Goal: Task Accomplishment & Management: Use online tool/utility

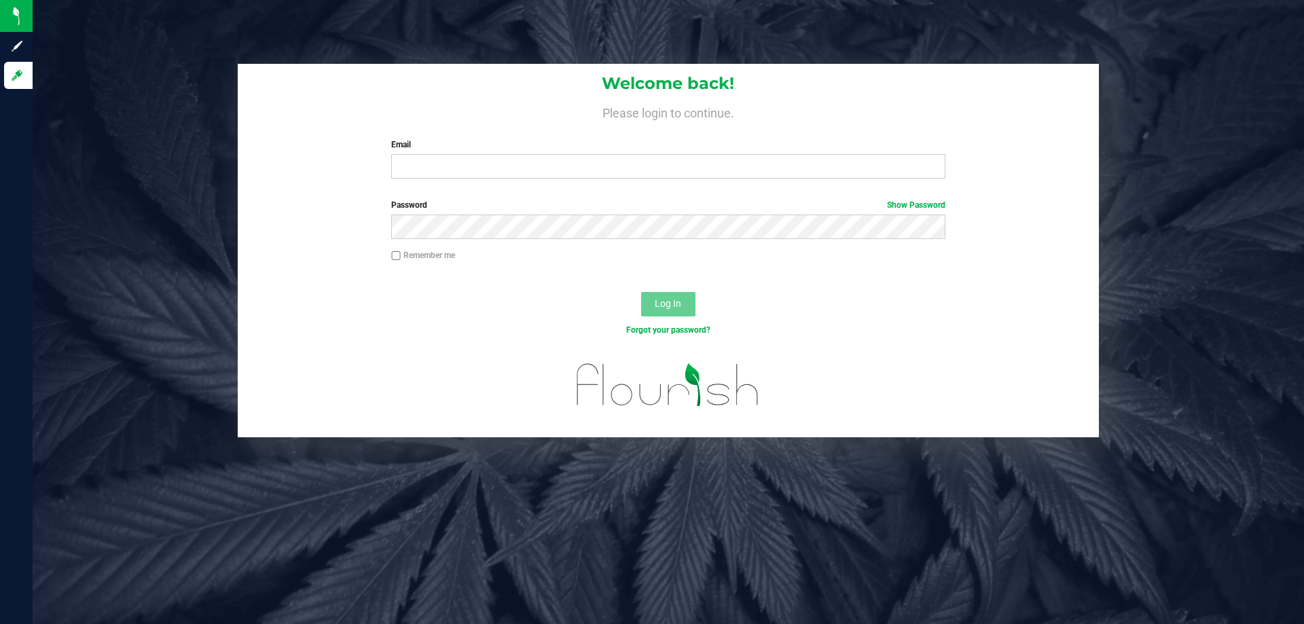
click at [490, 176] on input "Email" at bounding box center [668, 166] width 554 height 24
type input "[EMAIL_ADDRESS][DOMAIN_NAME]"
click at [641, 292] on button "Log In" at bounding box center [668, 304] width 54 height 24
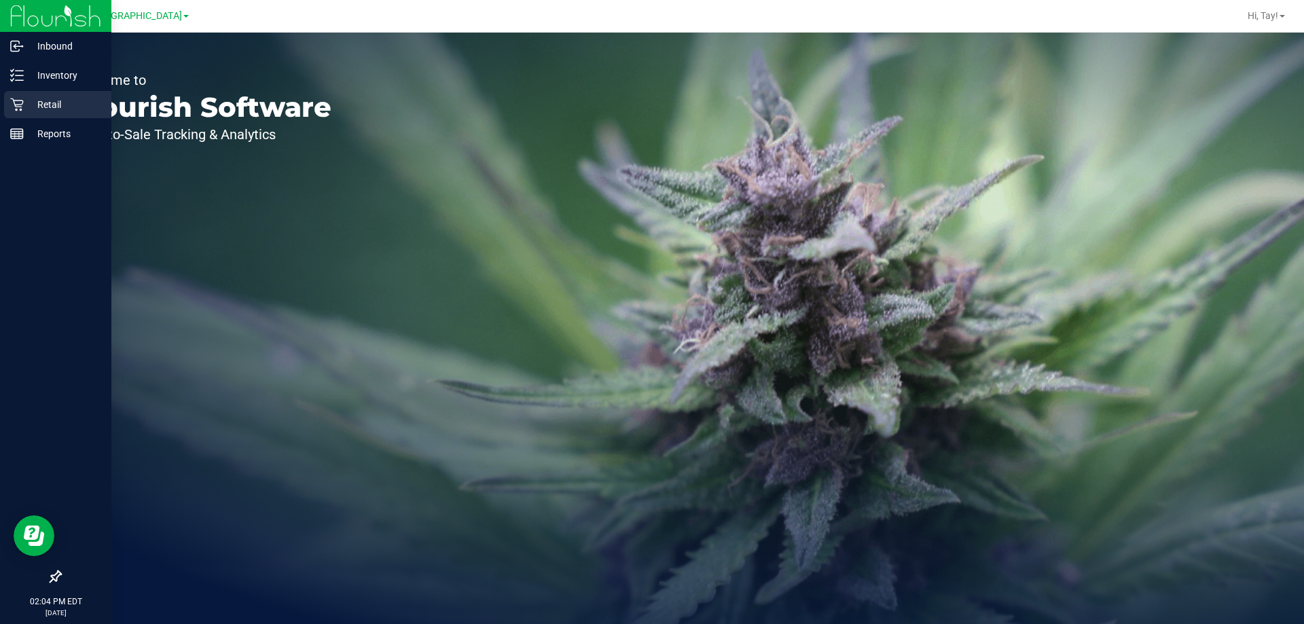
click at [24, 110] on p "Retail" at bounding box center [65, 104] width 82 height 16
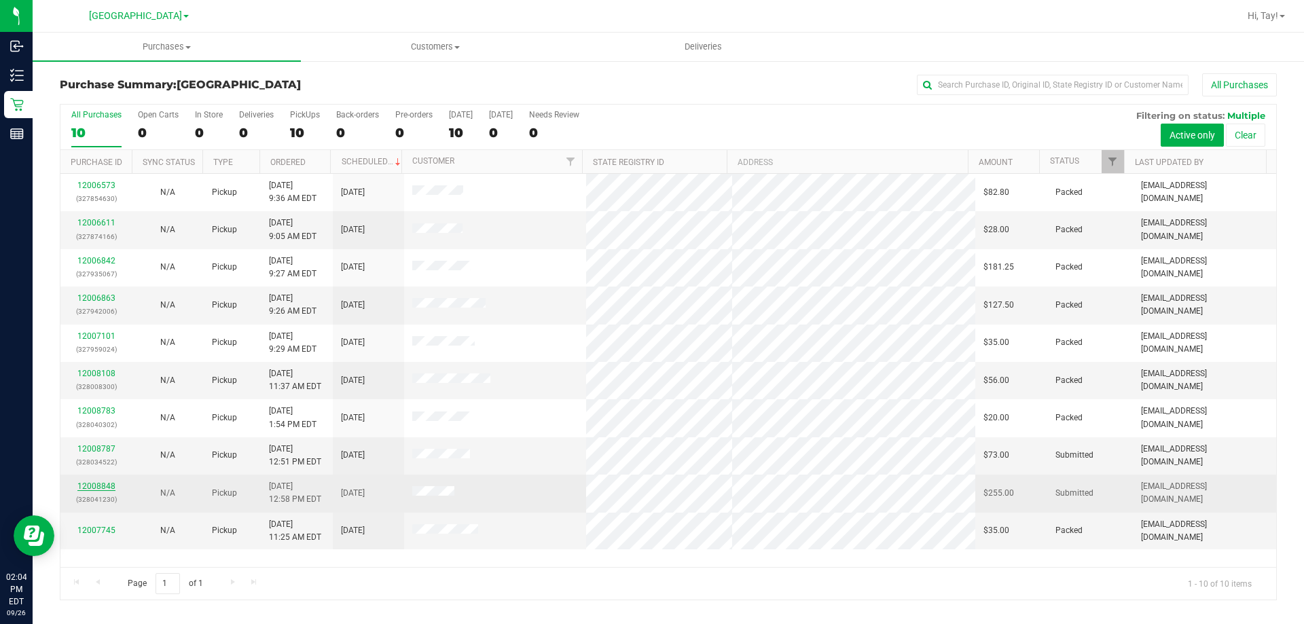
click at [109, 486] on link "12008848" at bounding box center [96, 487] width 38 height 10
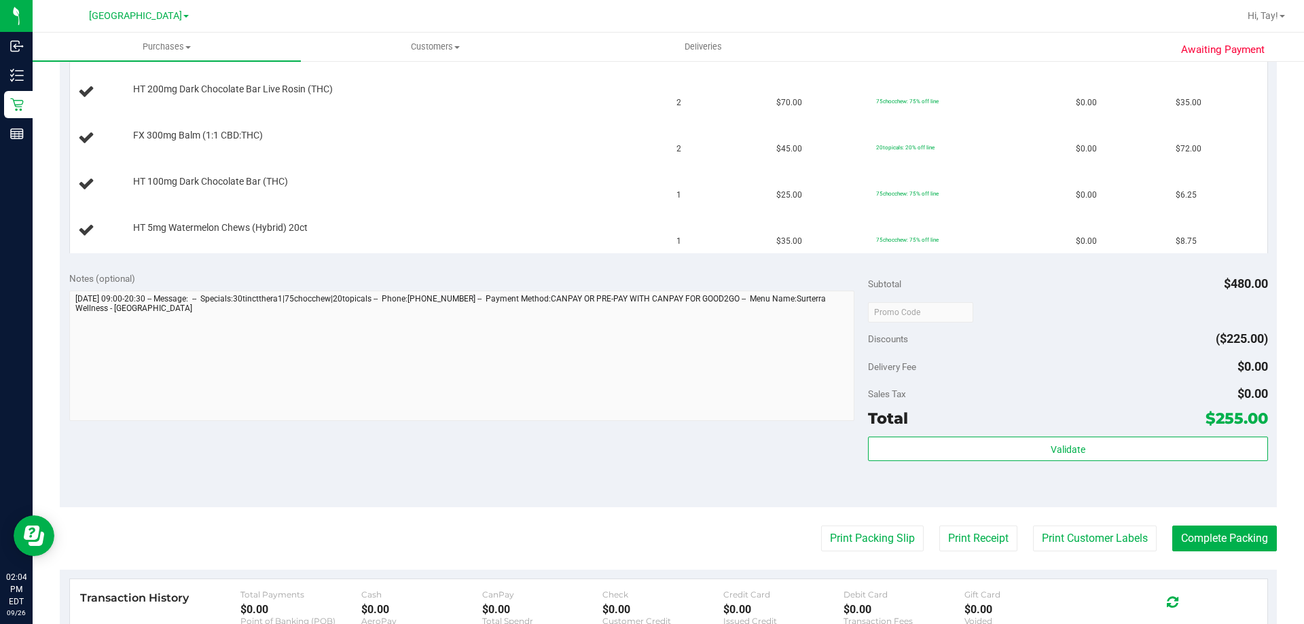
scroll to position [476, 0]
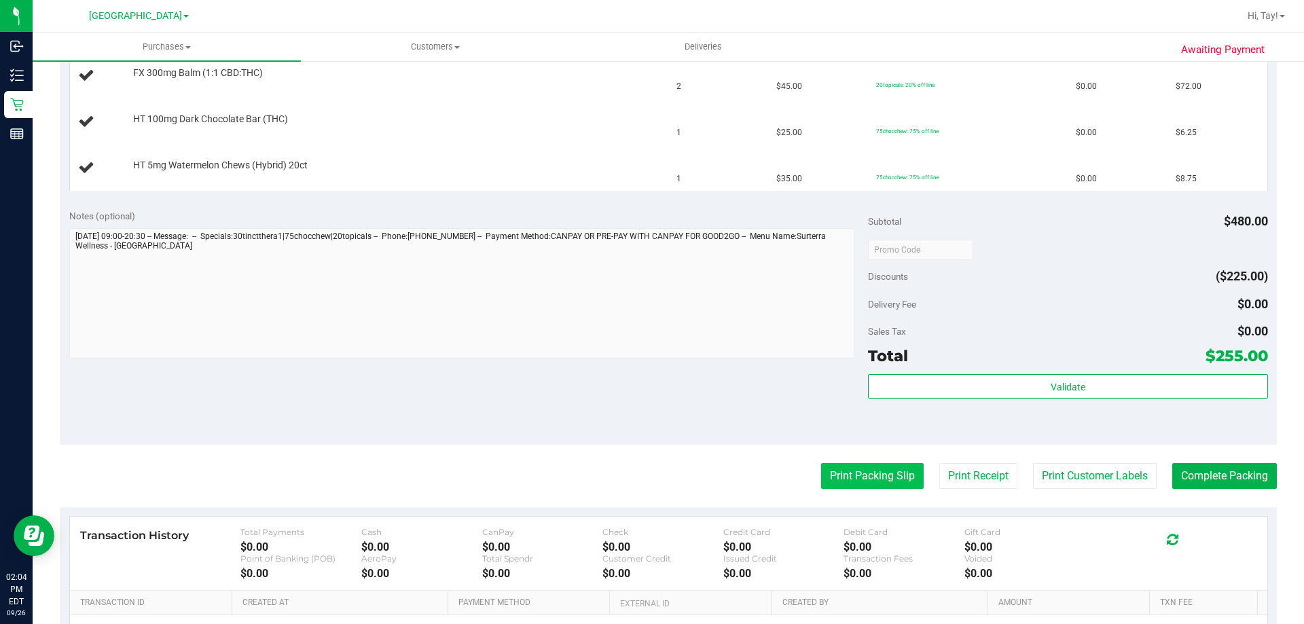
click at [865, 483] on button "Print Packing Slip" at bounding box center [872, 476] width 103 height 26
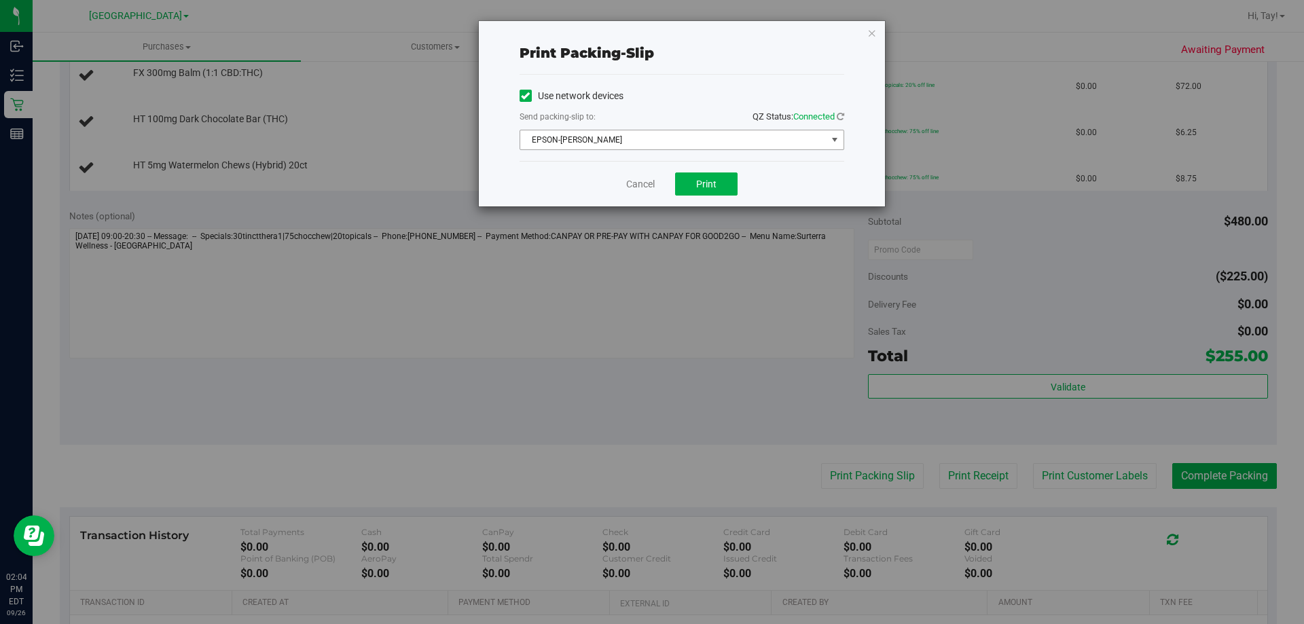
click at [696, 147] on span "EPSON-[PERSON_NAME]" at bounding box center [673, 139] width 306 height 19
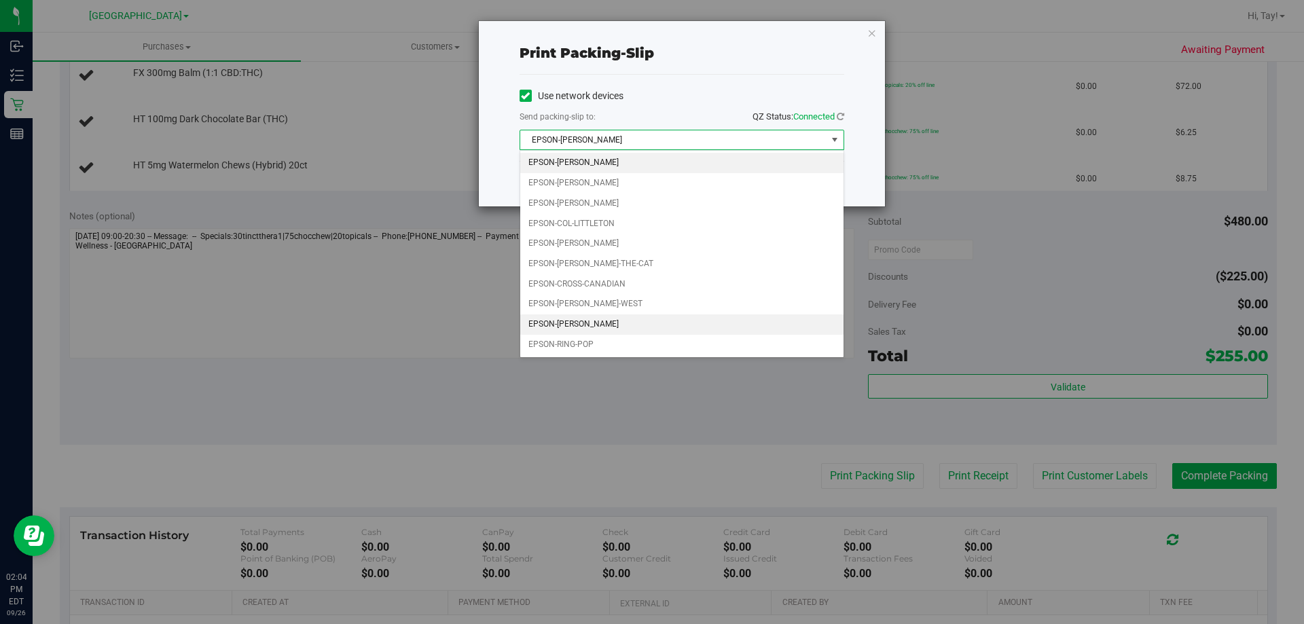
click at [587, 322] on li "EPSON-[PERSON_NAME]" at bounding box center [681, 325] width 323 height 20
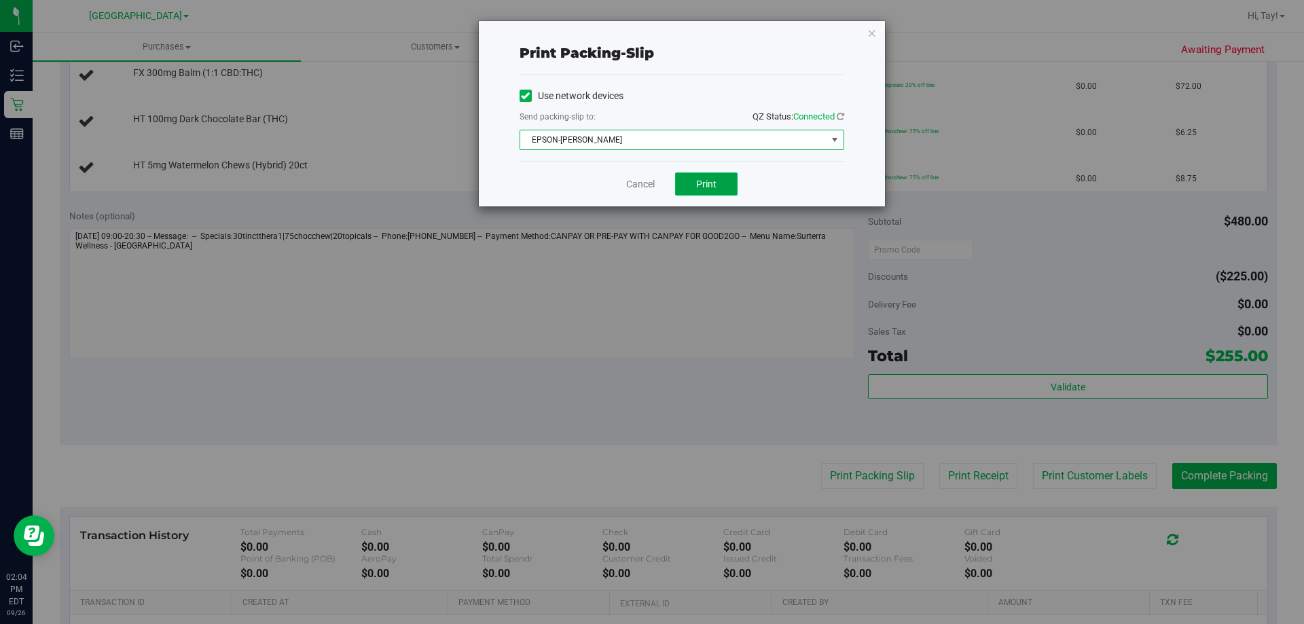
click at [698, 181] on span "Print" at bounding box center [706, 184] width 20 height 11
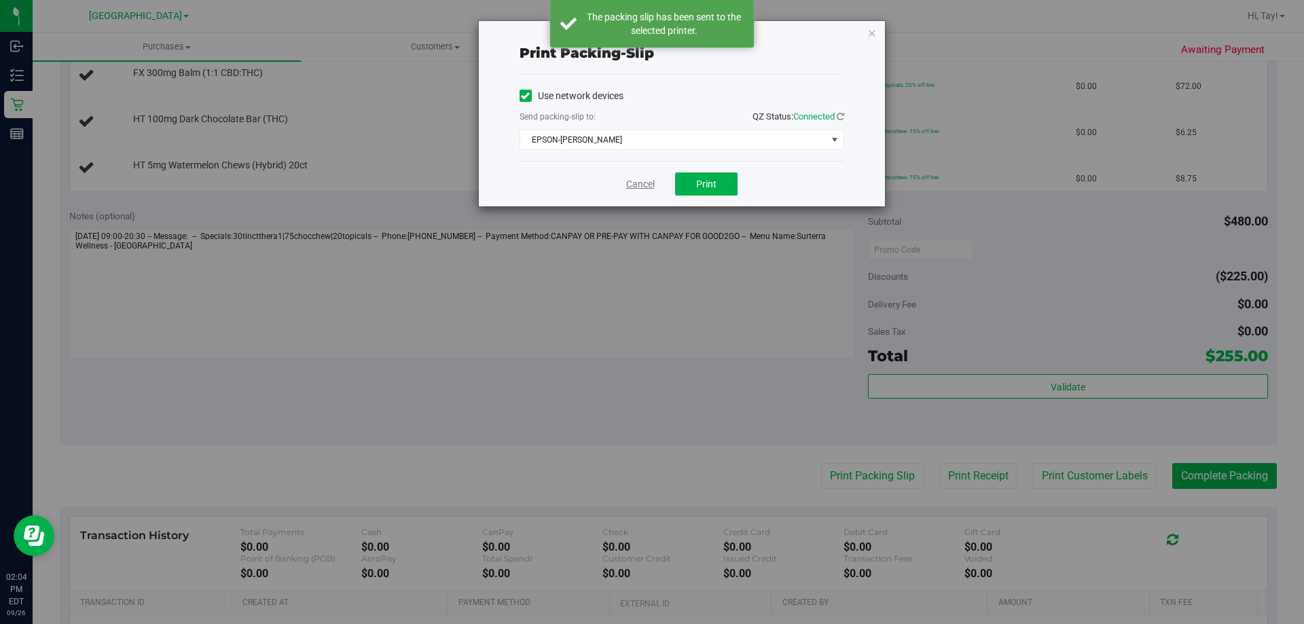
click at [636, 184] on link "Cancel" at bounding box center [640, 184] width 29 height 14
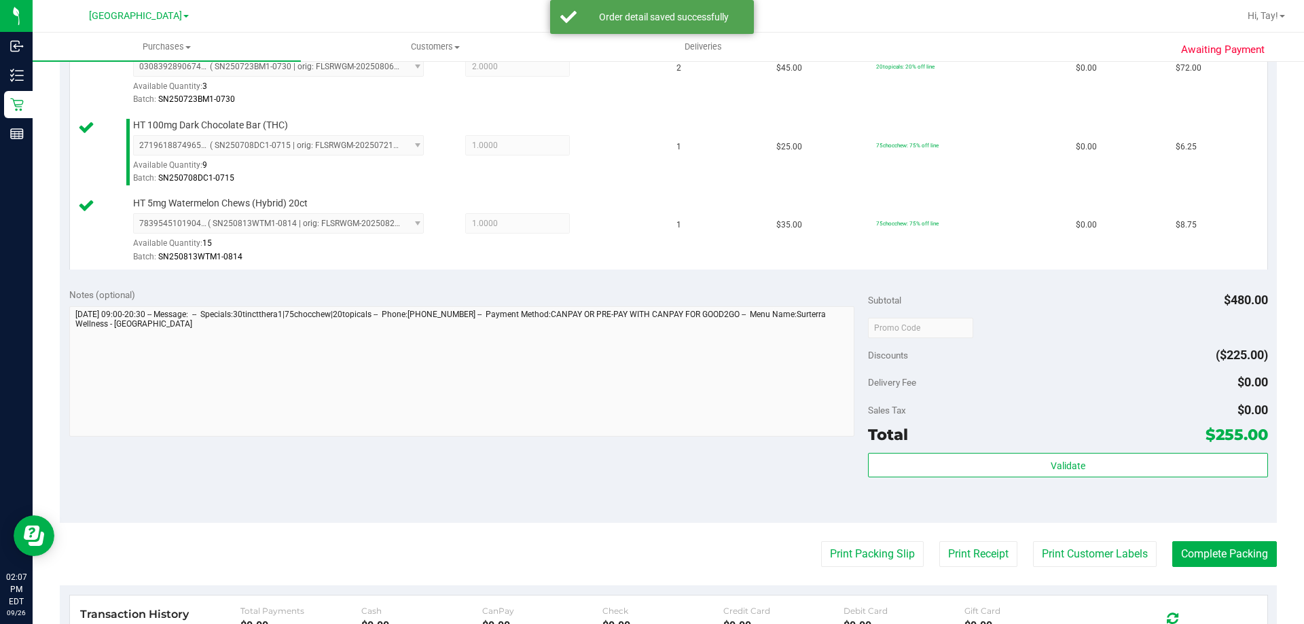
scroll to position [747, 0]
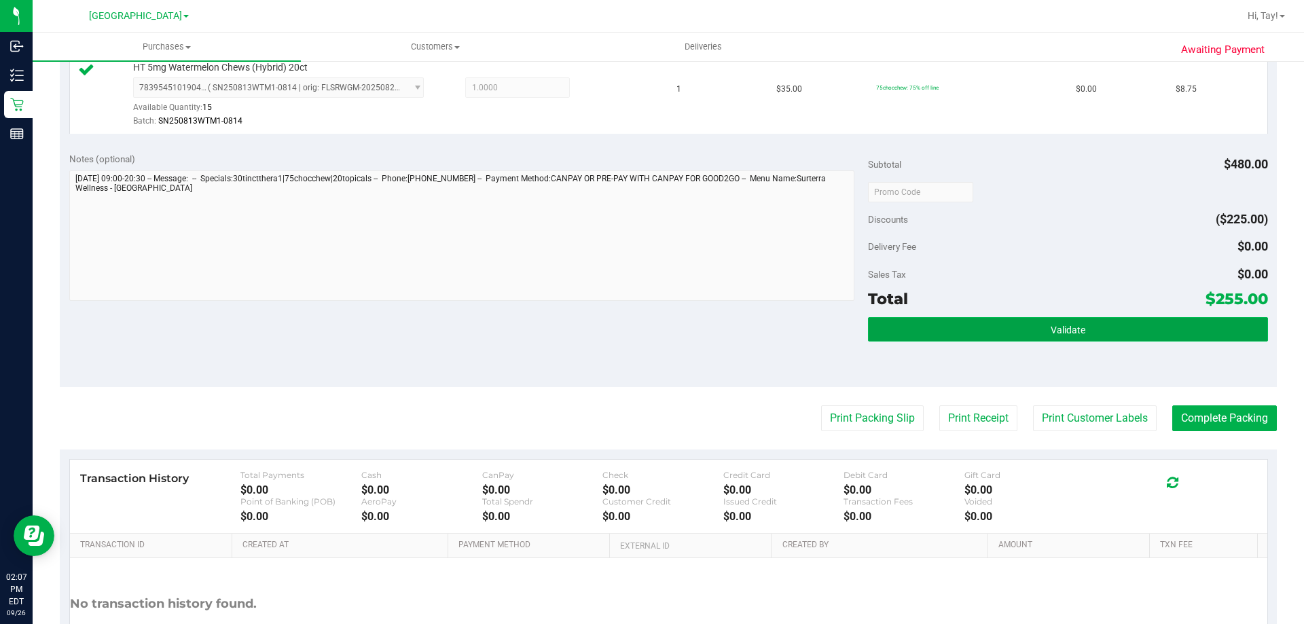
click at [955, 325] on button "Validate" at bounding box center [1067, 329] width 399 height 24
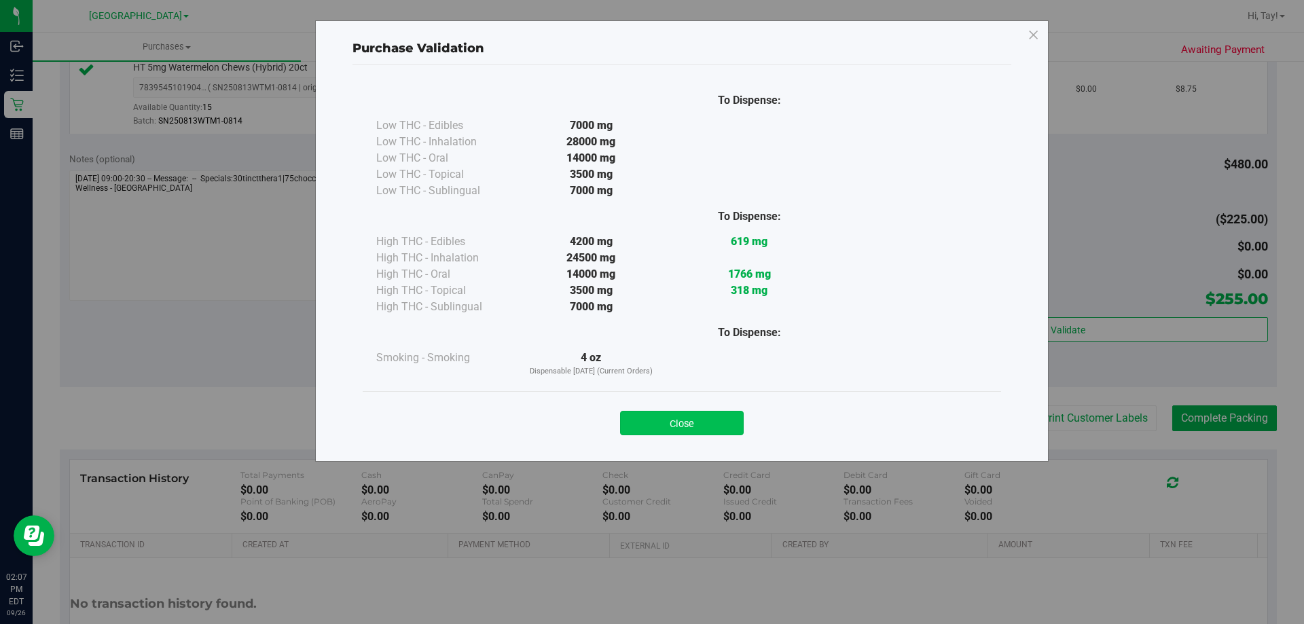
click at [719, 425] on button "Close" at bounding box center [682, 423] width 124 height 24
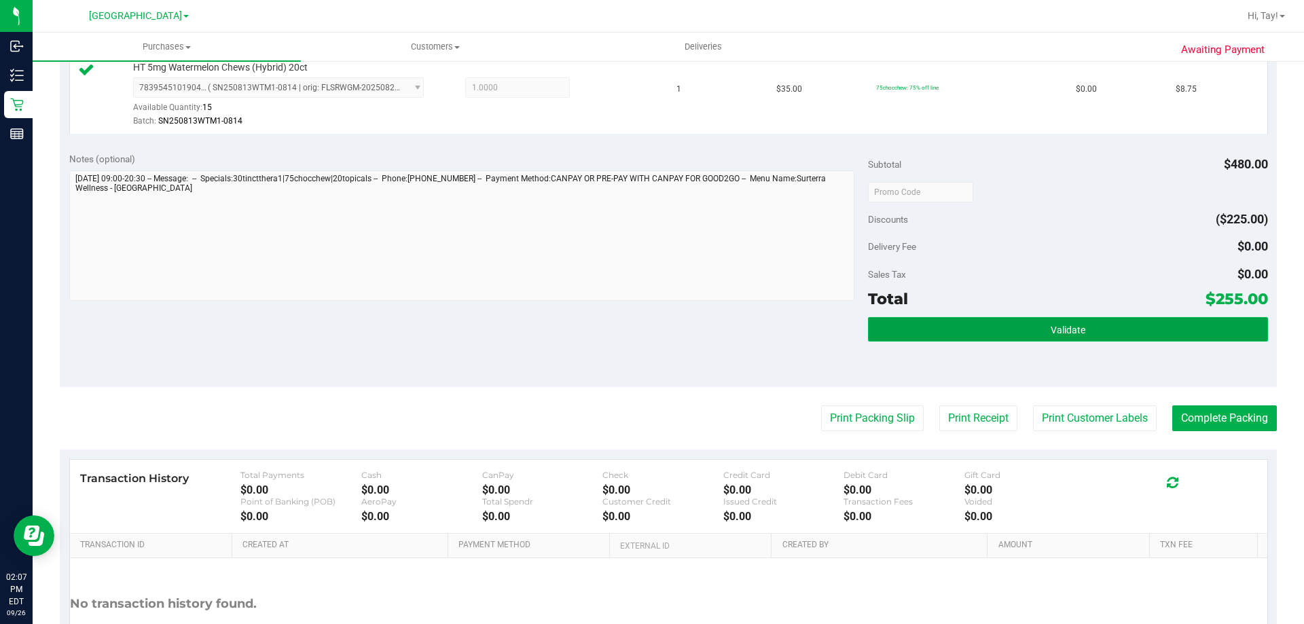
click at [1120, 317] on button "Validate" at bounding box center [1067, 329] width 399 height 24
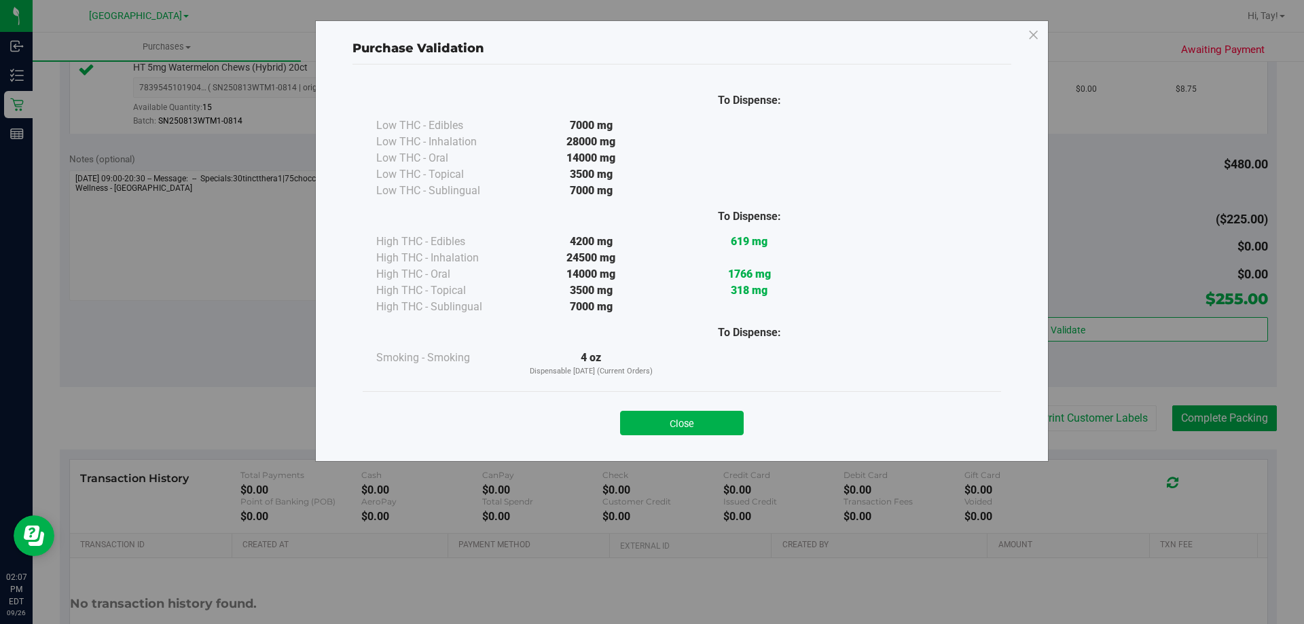
click at [1050, 341] on div "Purchase Validation To Dispense: Low THC - Edibles 7000 mg" at bounding box center [657, 312] width 1314 height 624
drag, startPoint x: 695, startPoint y: 424, endPoint x: 746, endPoint y: 417, distance: 51.4
click at [697, 423] on button "Close" at bounding box center [682, 423] width 124 height 24
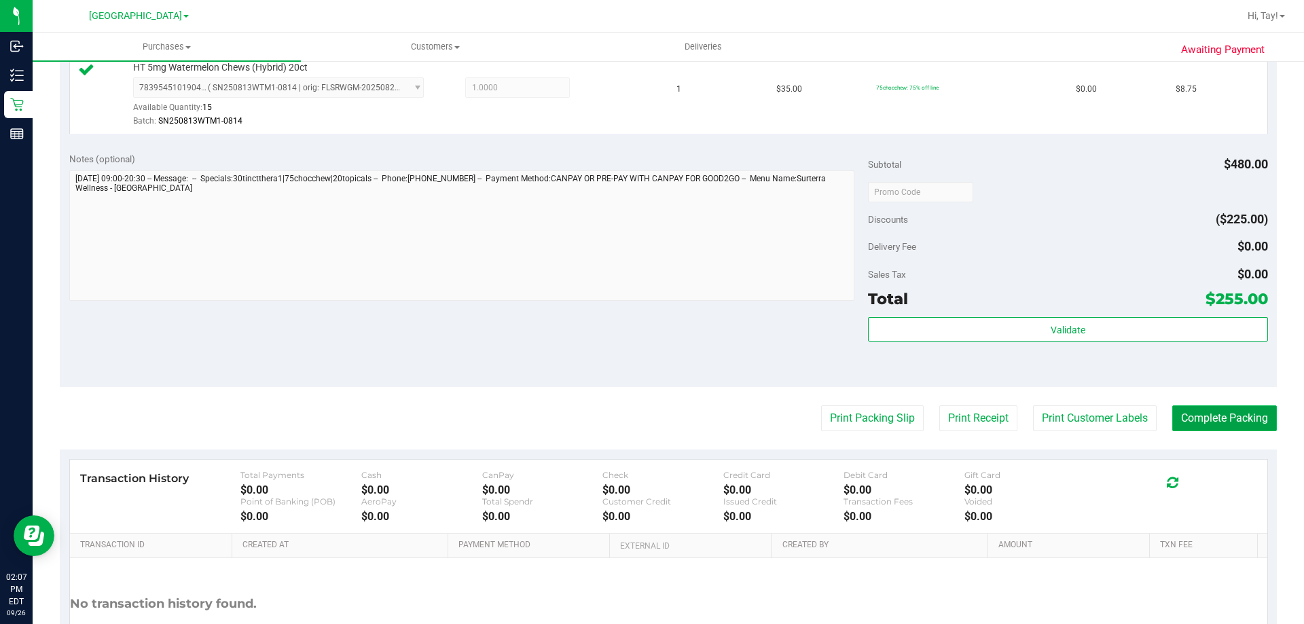
click at [1247, 423] on button "Complete Packing" at bounding box center [1224, 419] width 105 height 26
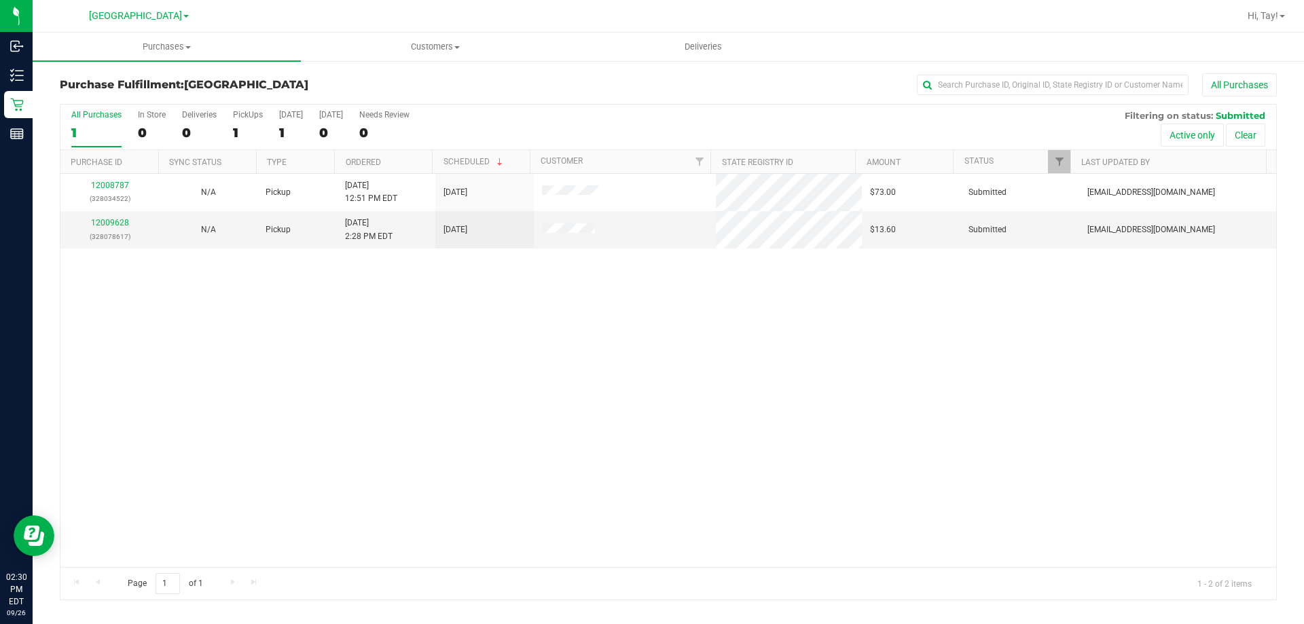
click at [479, 304] on div "12008787 (328034522) N/A Pickup [DATE] 12:51 PM EDT 9/26/2025 $73.00 Submitted …" at bounding box center [668, 370] width 1216 height 393
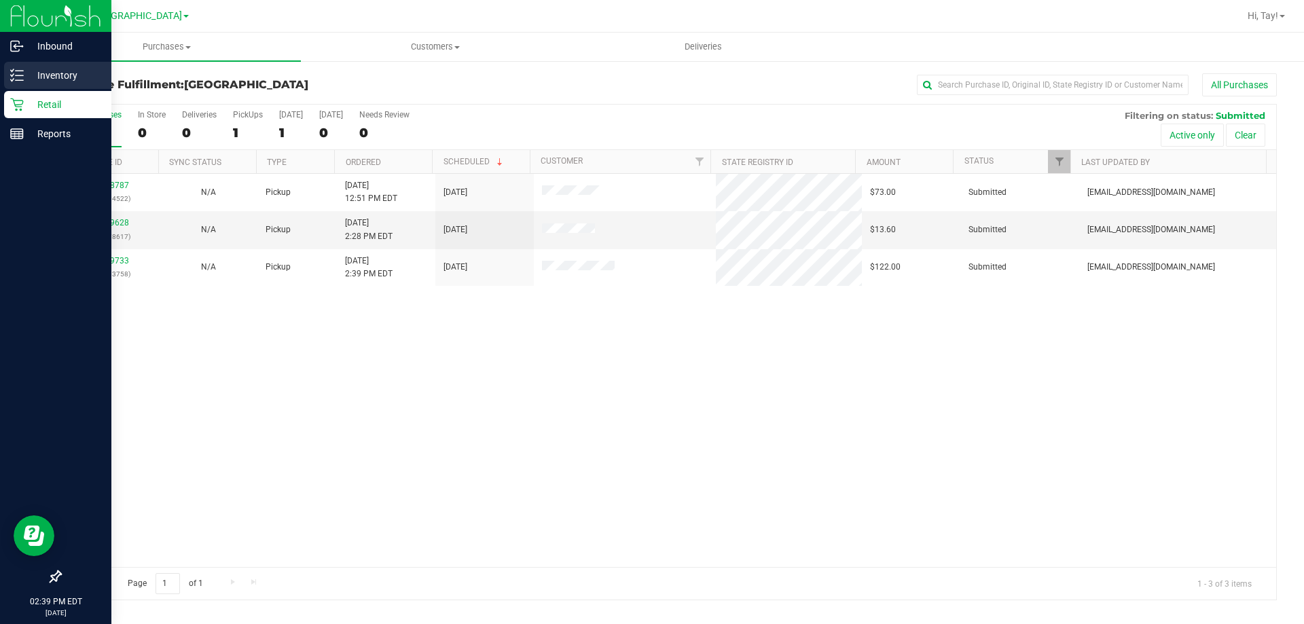
click at [24, 85] on div "Inventory" at bounding box center [57, 75] width 107 height 27
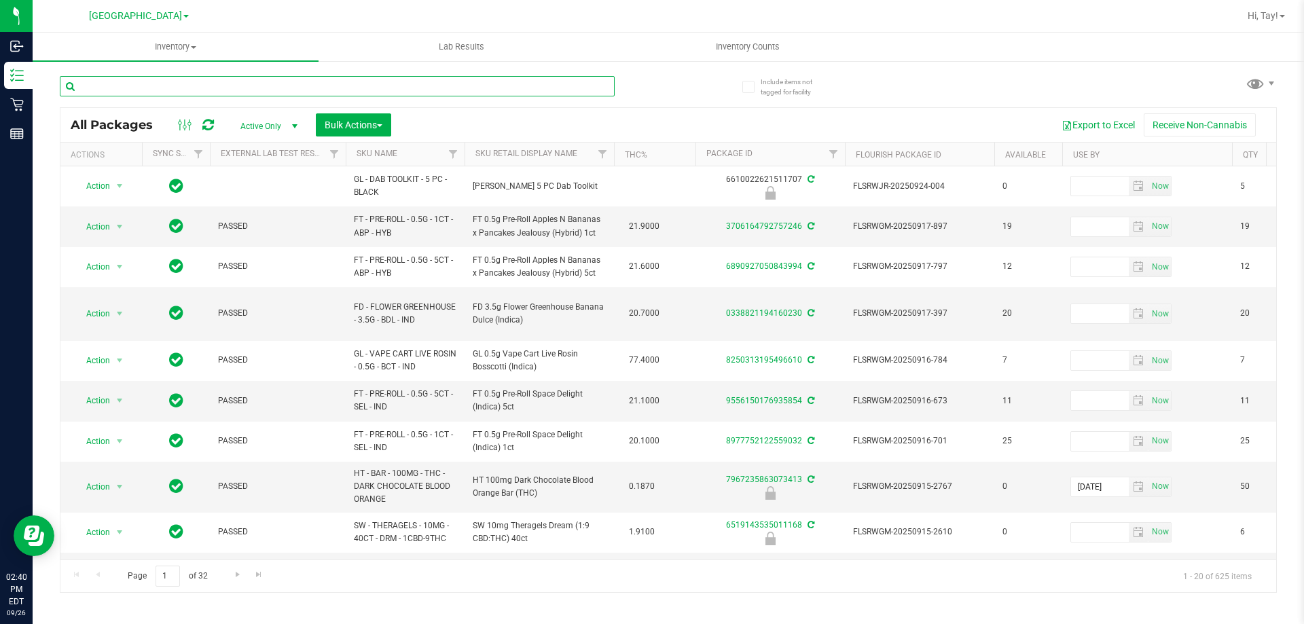
click at [163, 84] on input "text" at bounding box center [337, 86] width 555 height 20
type input "8687"
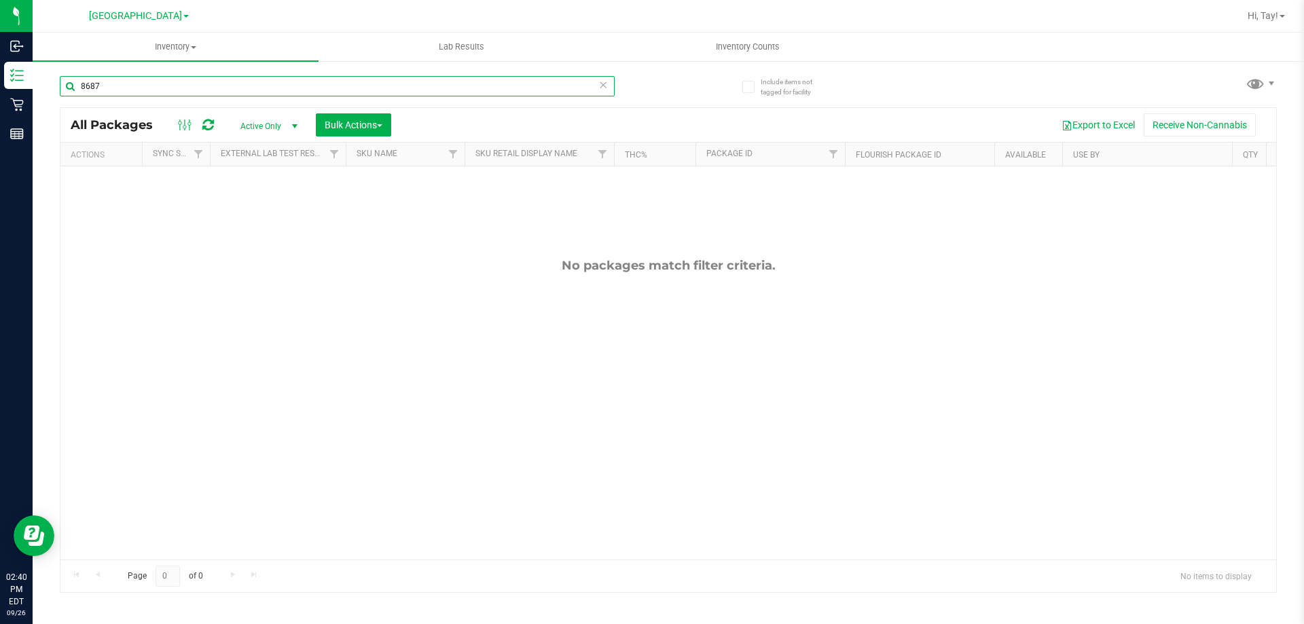
click at [314, 86] on input "8687" at bounding box center [337, 86] width 555 height 20
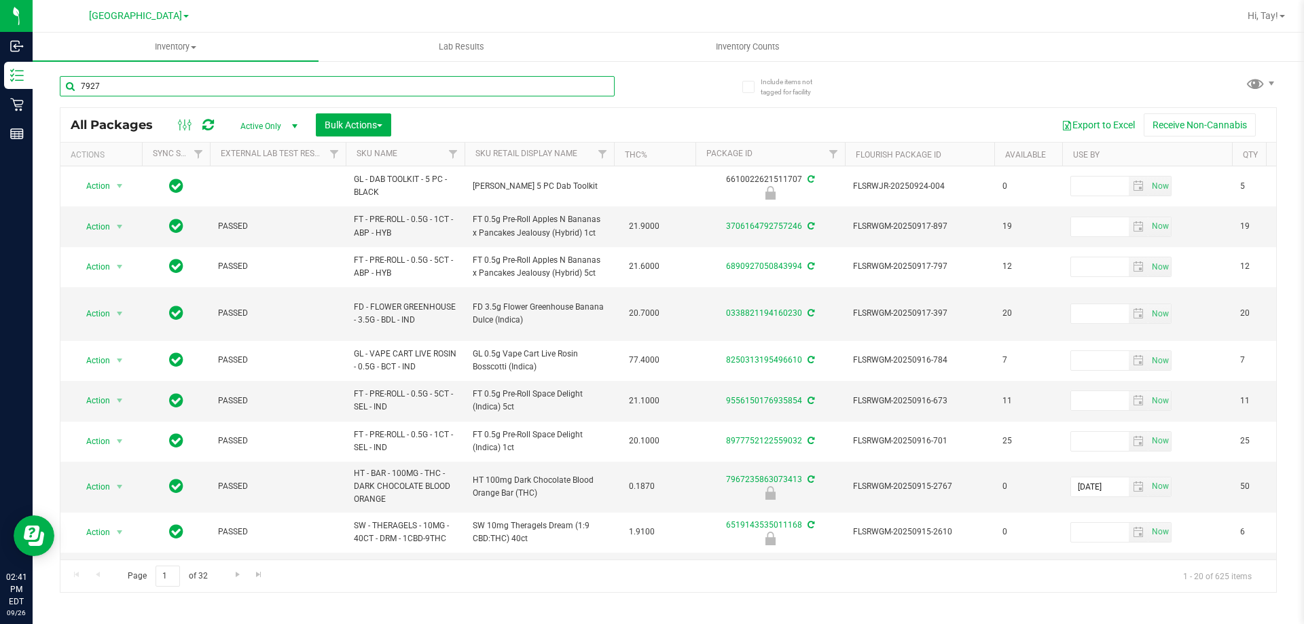
type input "7927"
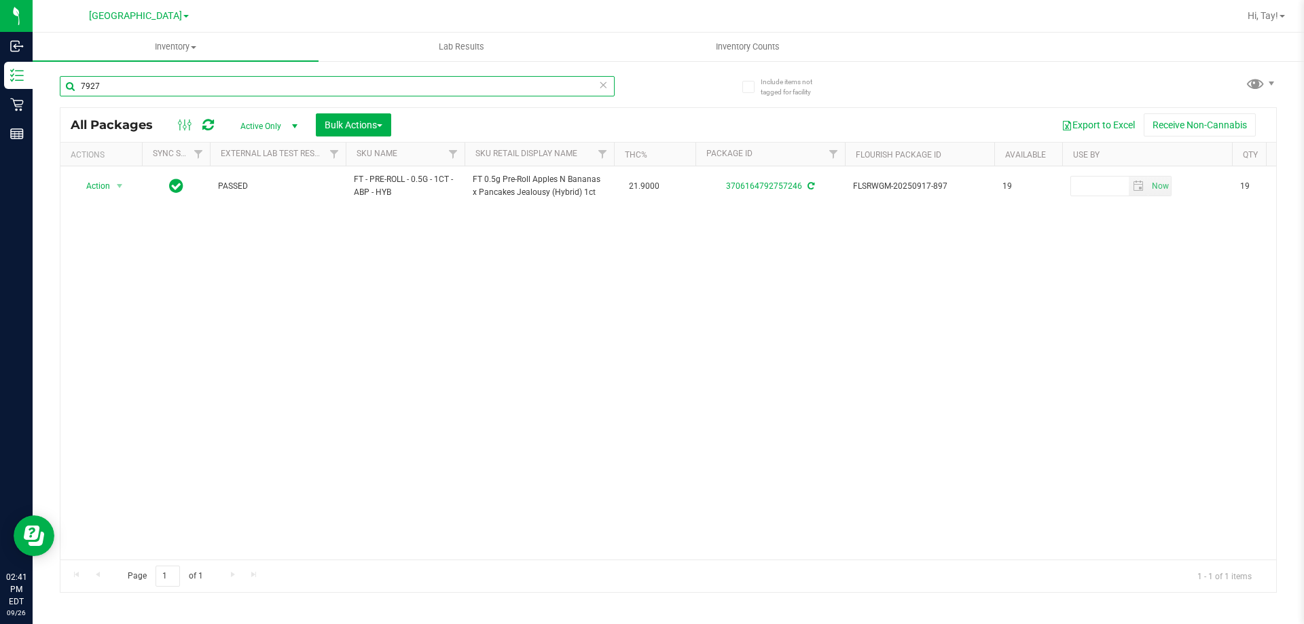
click at [218, 83] on input "7927" at bounding box center [337, 86] width 555 height 20
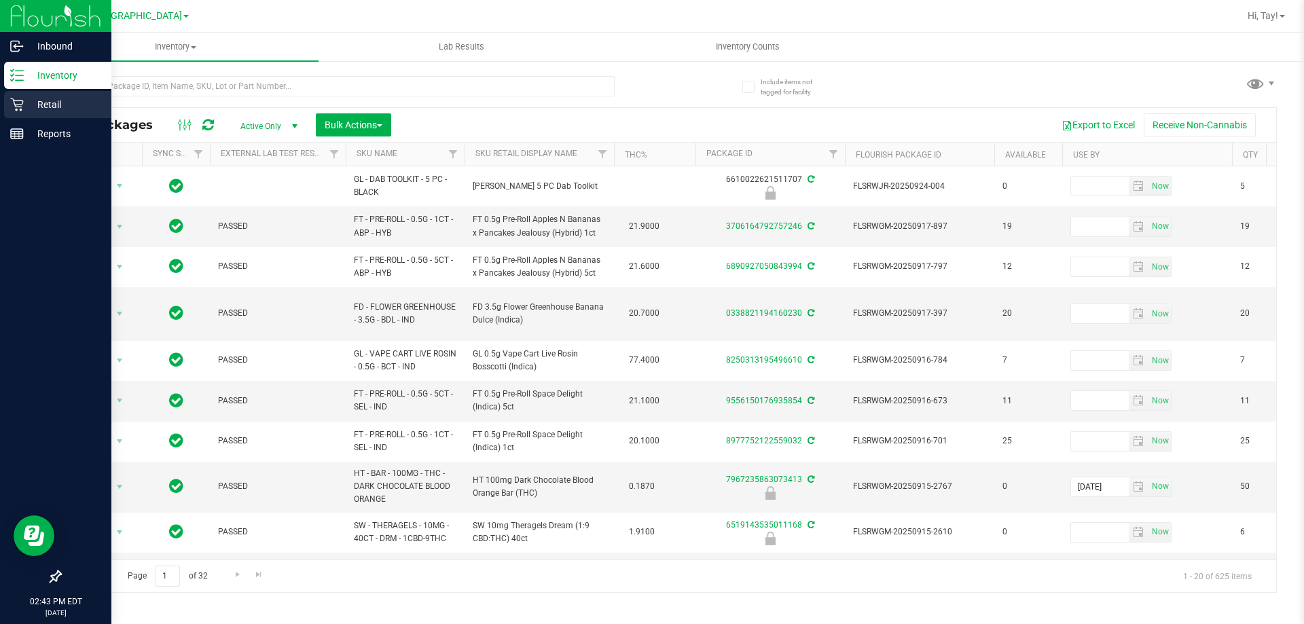
drag, startPoint x: 7, startPoint y: 107, endPoint x: 22, endPoint y: 96, distance: 18.1
click at [7, 106] on div "Retail" at bounding box center [57, 104] width 107 height 27
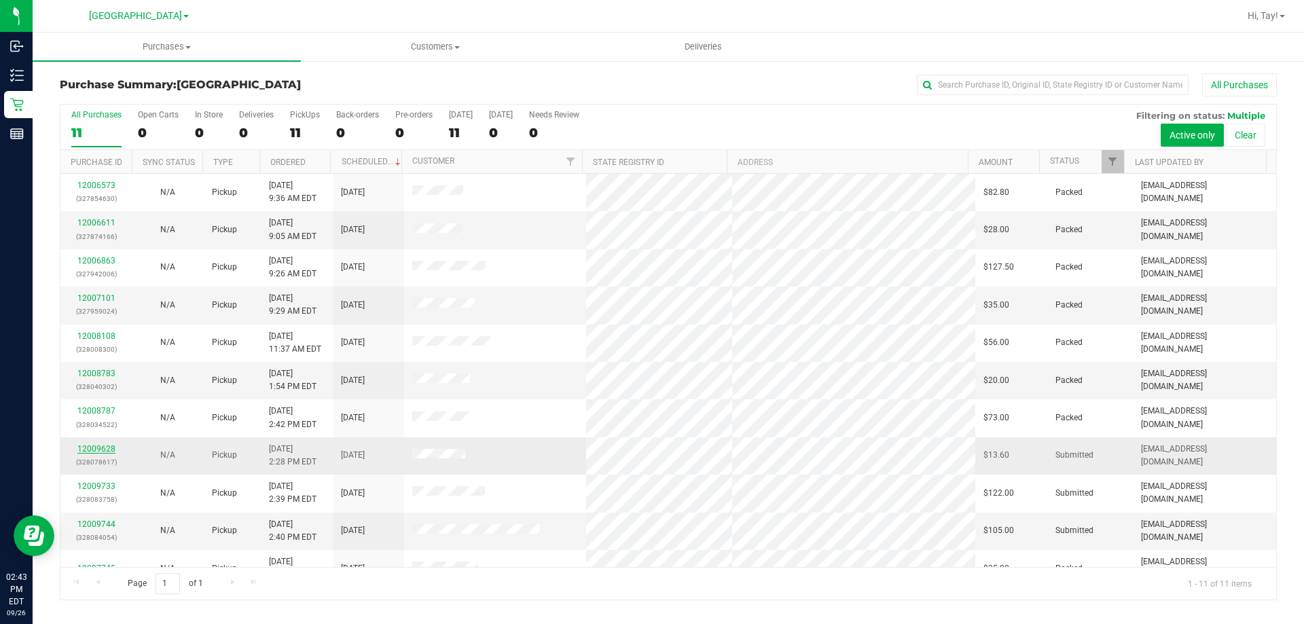
click at [101, 449] on link "12009628" at bounding box center [96, 449] width 38 height 10
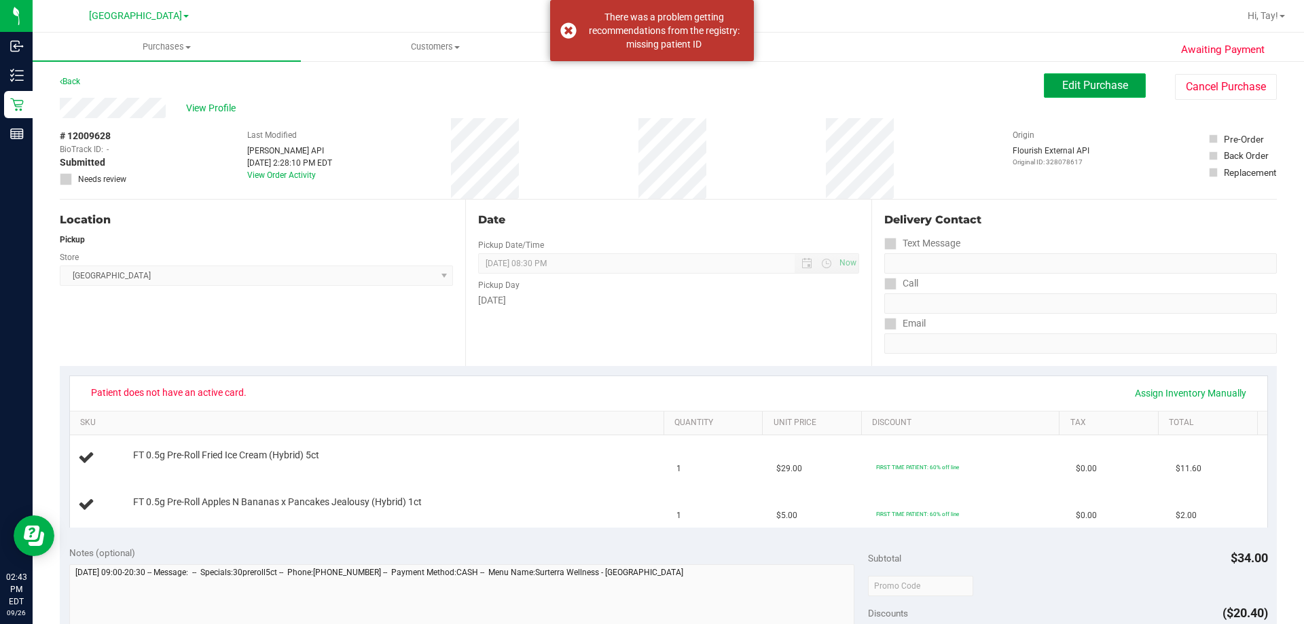
click at [1049, 90] on button "Edit Purchase" at bounding box center [1095, 85] width 102 height 24
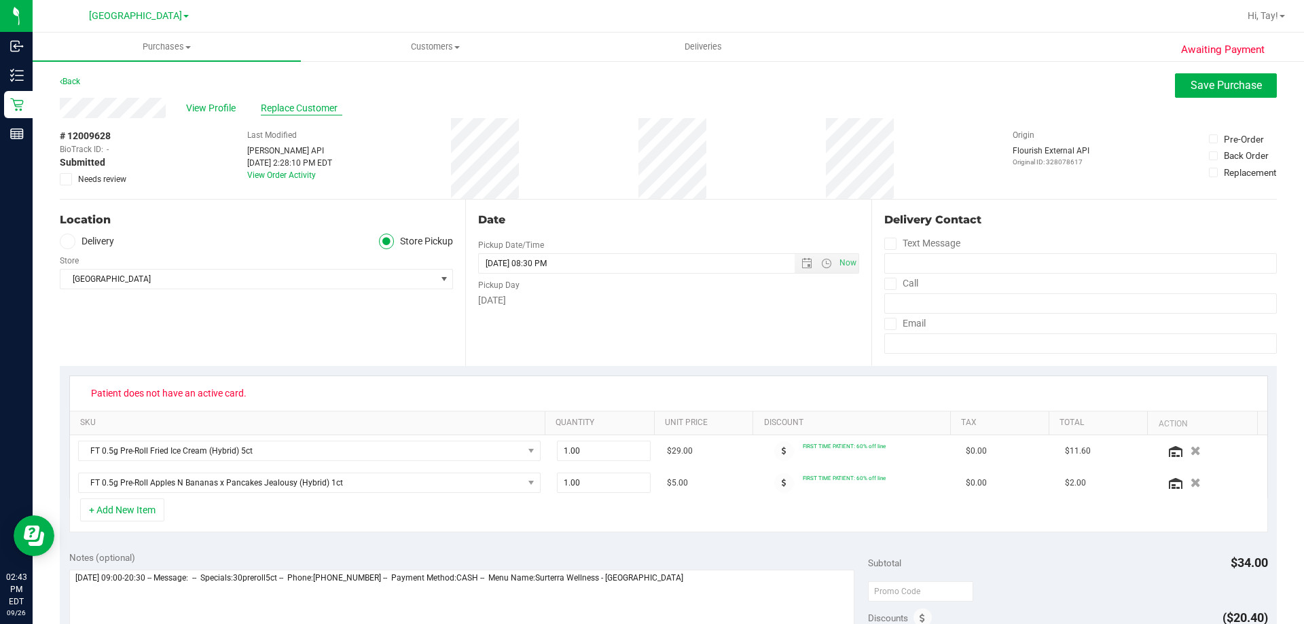
click at [316, 105] on span "Replace Customer" at bounding box center [302, 108] width 82 height 14
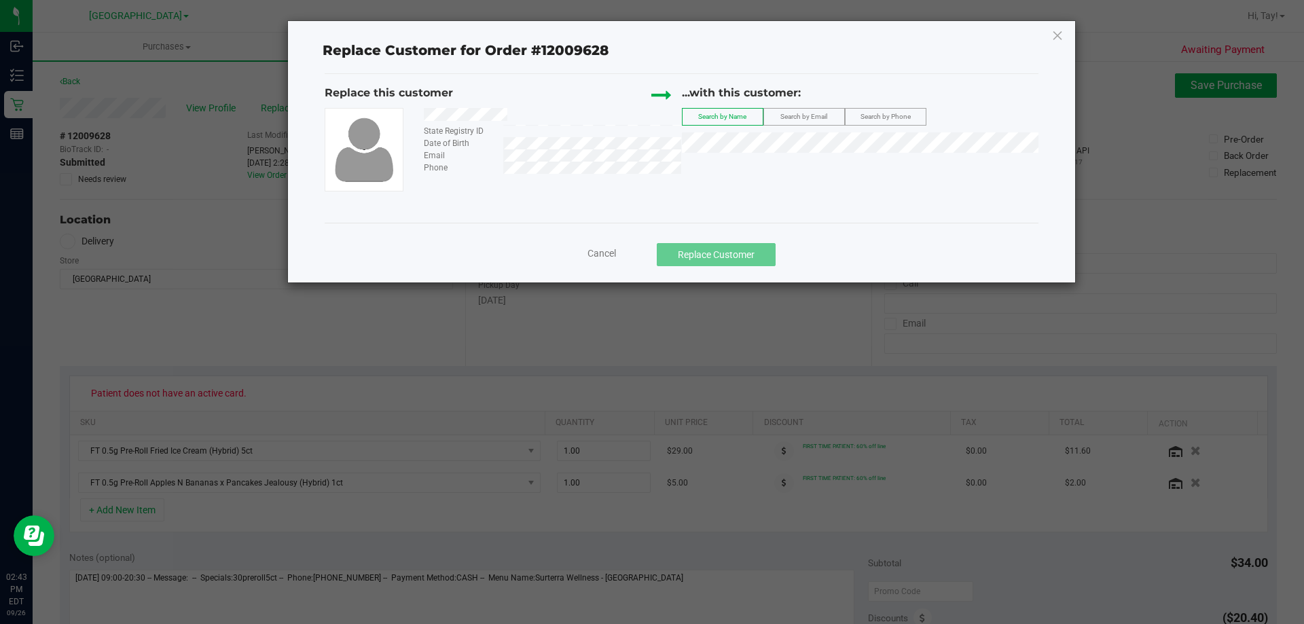
click at [420, 114] on div at bounding box center [548, 116] width 268 height 17
click at [524, 115] on div at bounding box center [548, 116] width 268 height 17
click at [428, 121] on div at bounding box center [548, 116] width 268 height 17
click at [767, 164] on li "[PERSON_NAME]" at bounding box center [861, 165] width 356 height 19
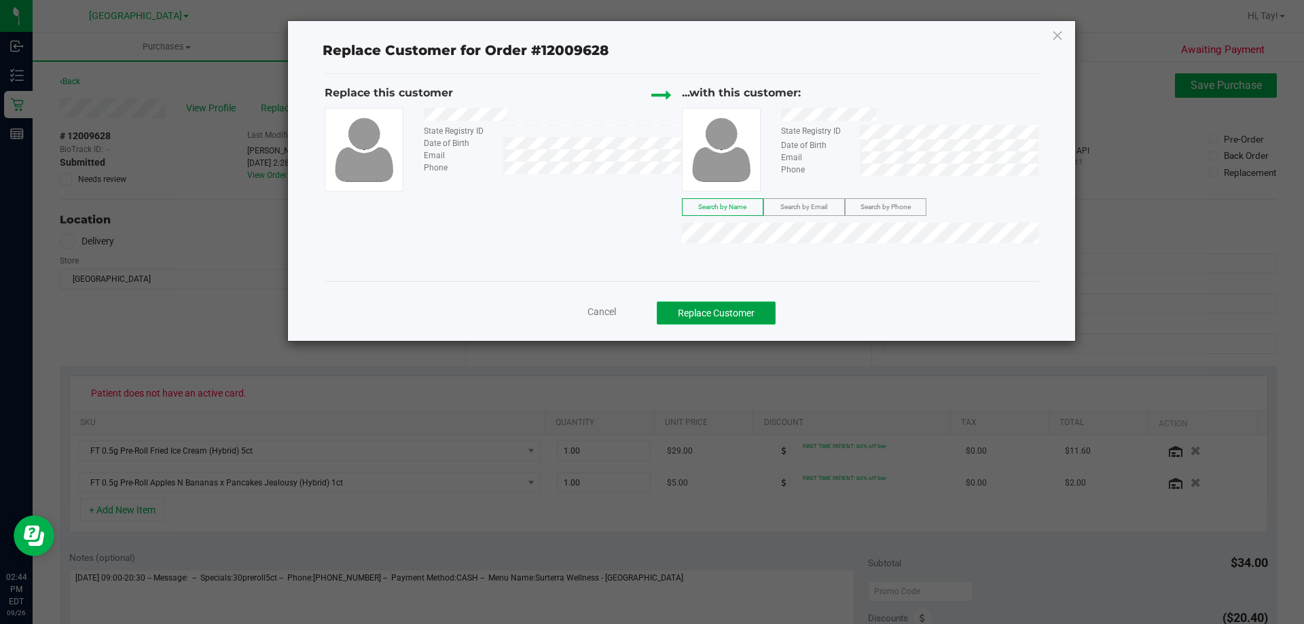
click at [711, 306] on button "Replace Customer" at bounding box center [716, 313] width 119 height 23
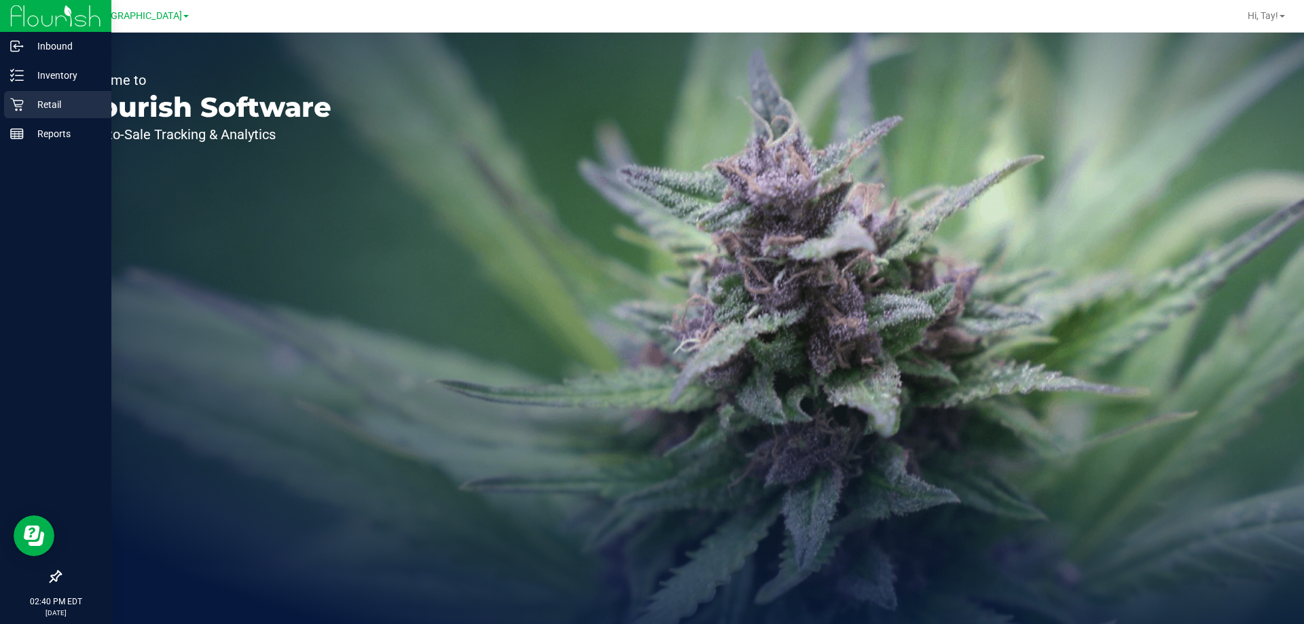
click at [33, 107] on p "Retail" at bounding box center [65, 104] width 82 height 16
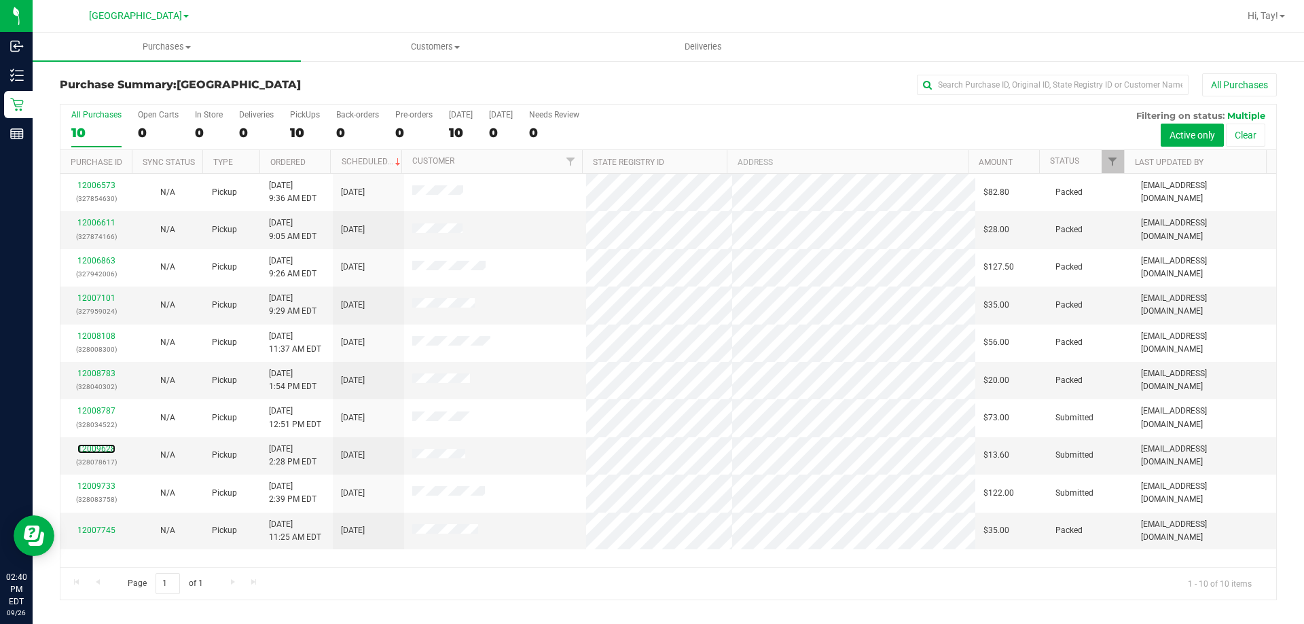
click at [105, 450] on link "12009628" at bounding box center [96, 449] width 38 height 10
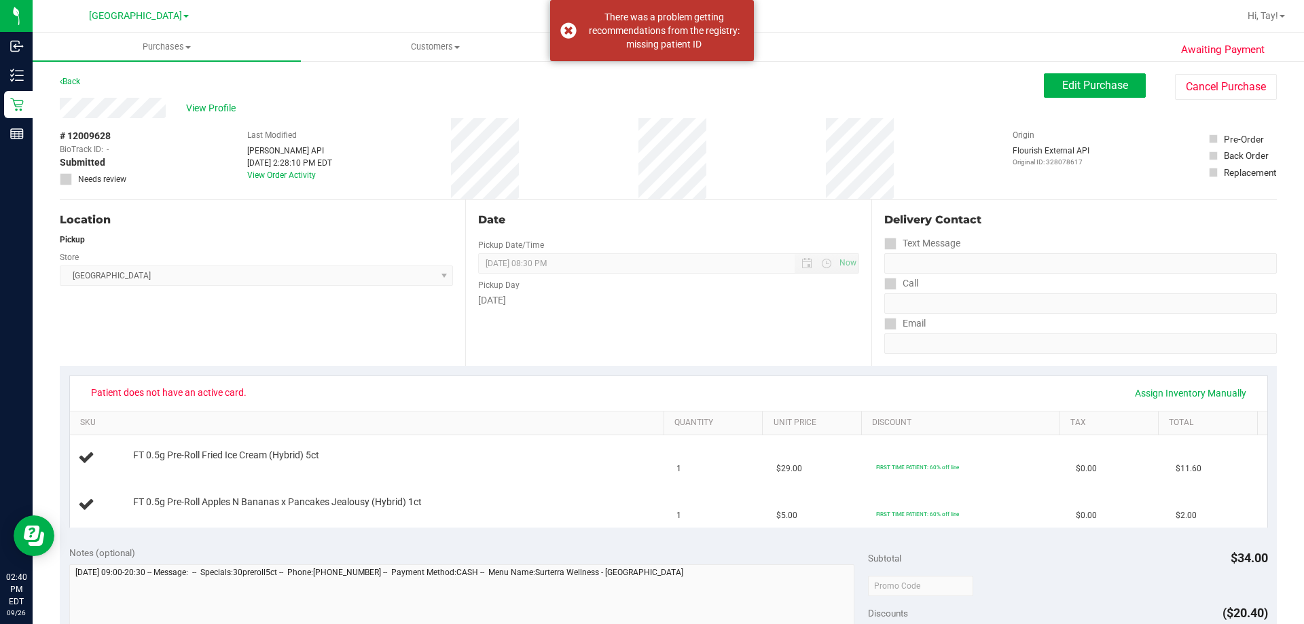
click at [460, 155] on div "# 12009628 BioTrack ID: - Submitted Needs review Last Modified Jane API Sep 26,…" at bounding box center [668, 158] width 1217 height 81
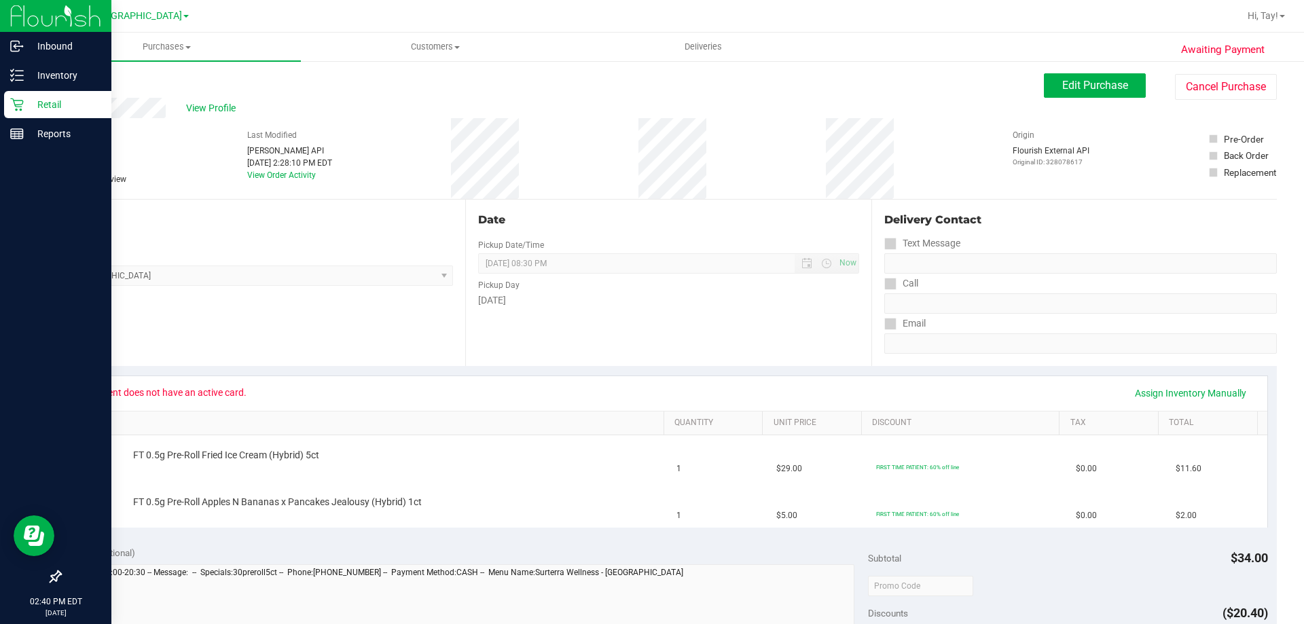
click at [17, 114] on div "Retail" at bounding box center [57, 104] width 107 height 27
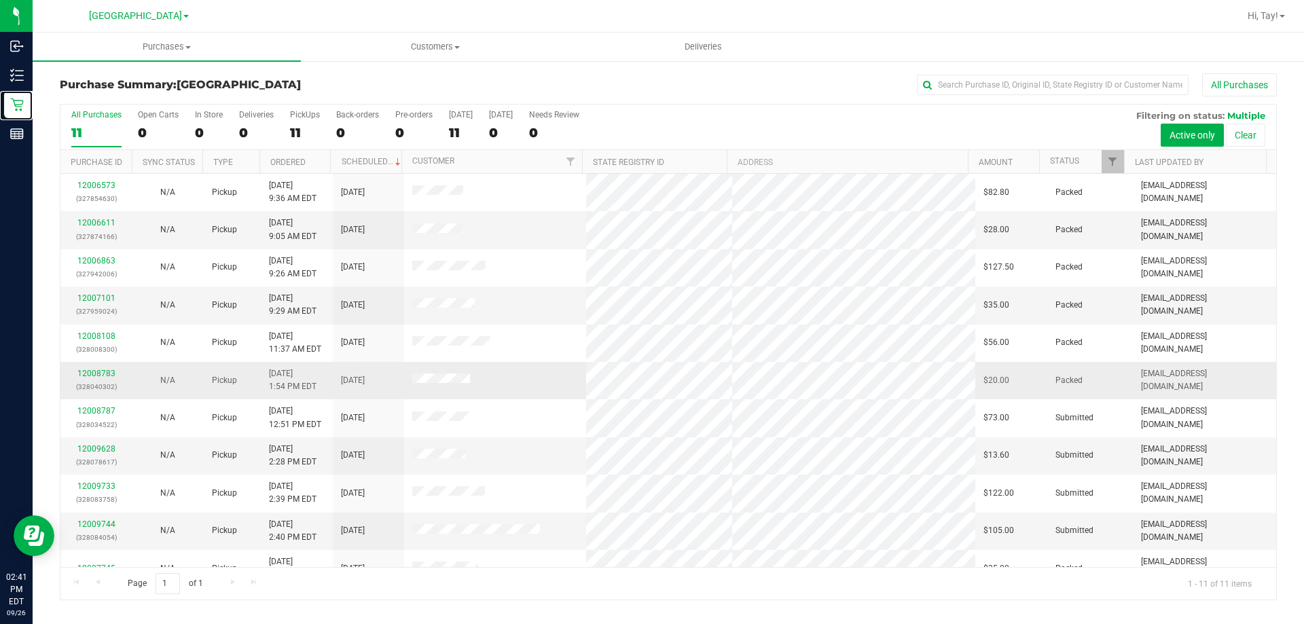
scroll to position [20, 0]
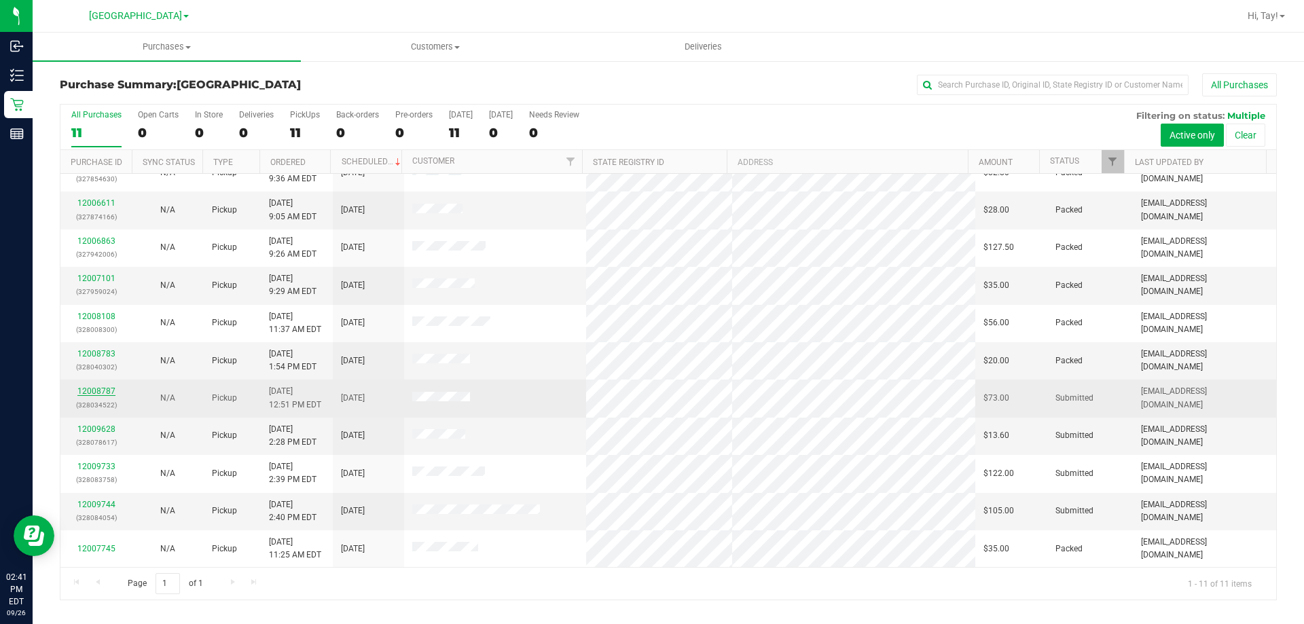
click at [111, 391] on link "12008787" at bounding box center [96, 392] width 38 height 10
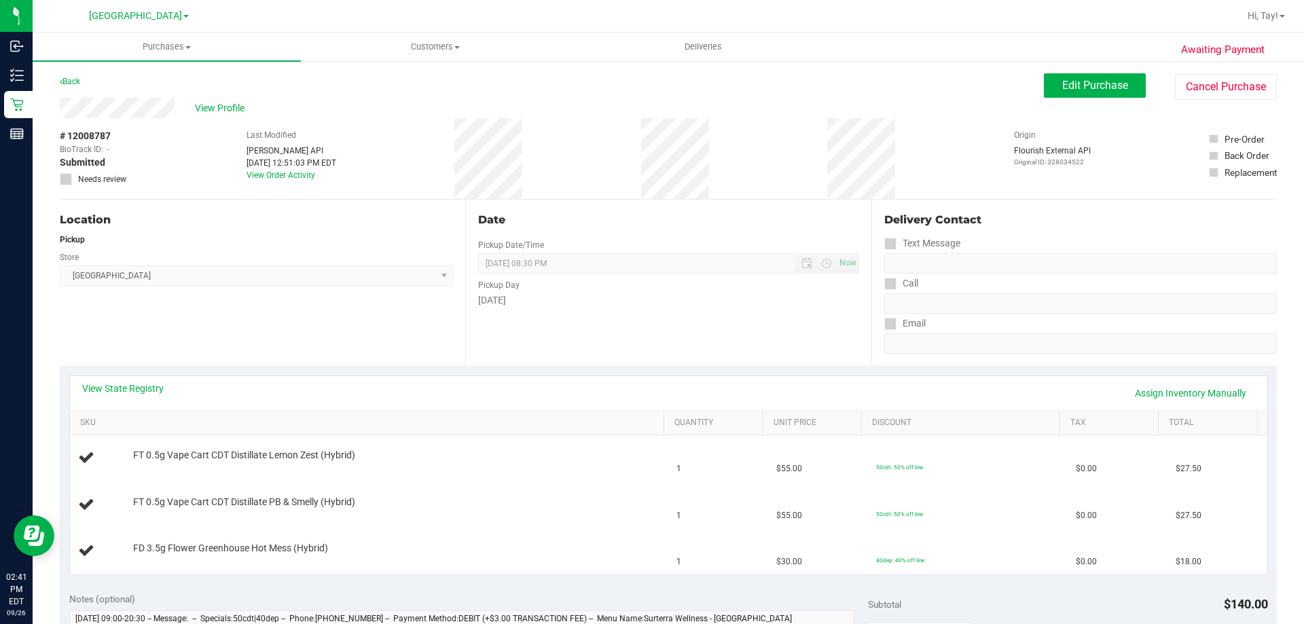
click at [153, 340] on div "Location Pickup Store Orange Park WC Select Store Bonita Springs WC Boynton Bea…" at bounding box center [263, 283] width 406 height 166
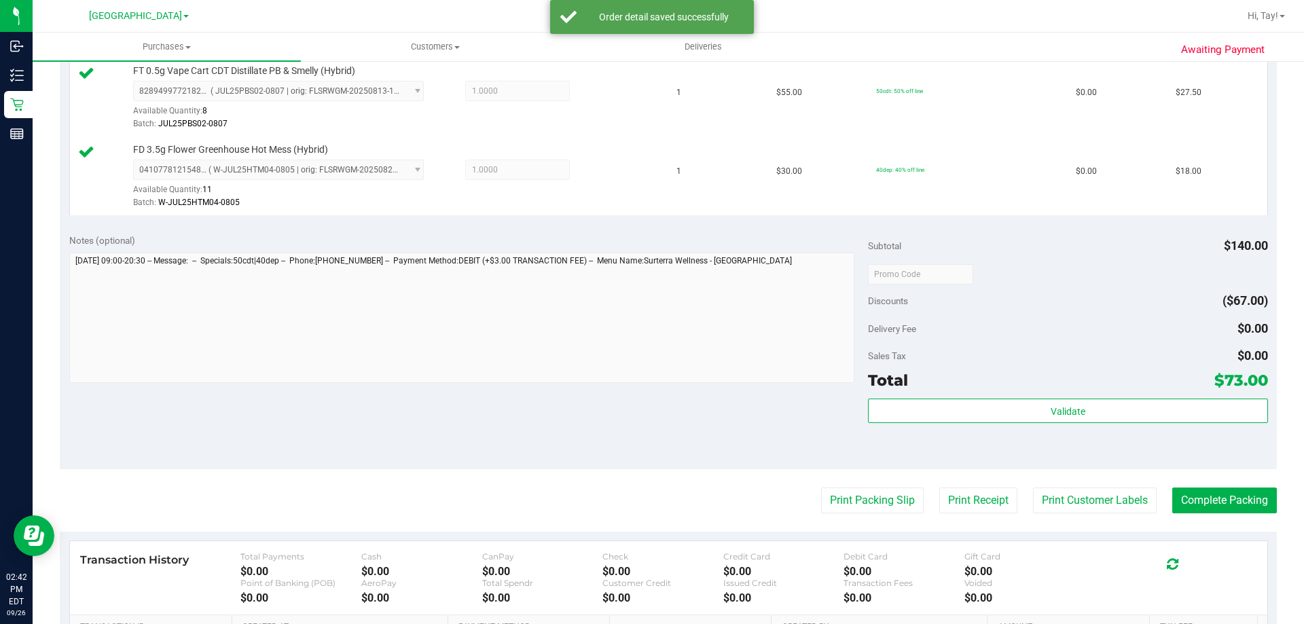
scroll to position [476, 0]
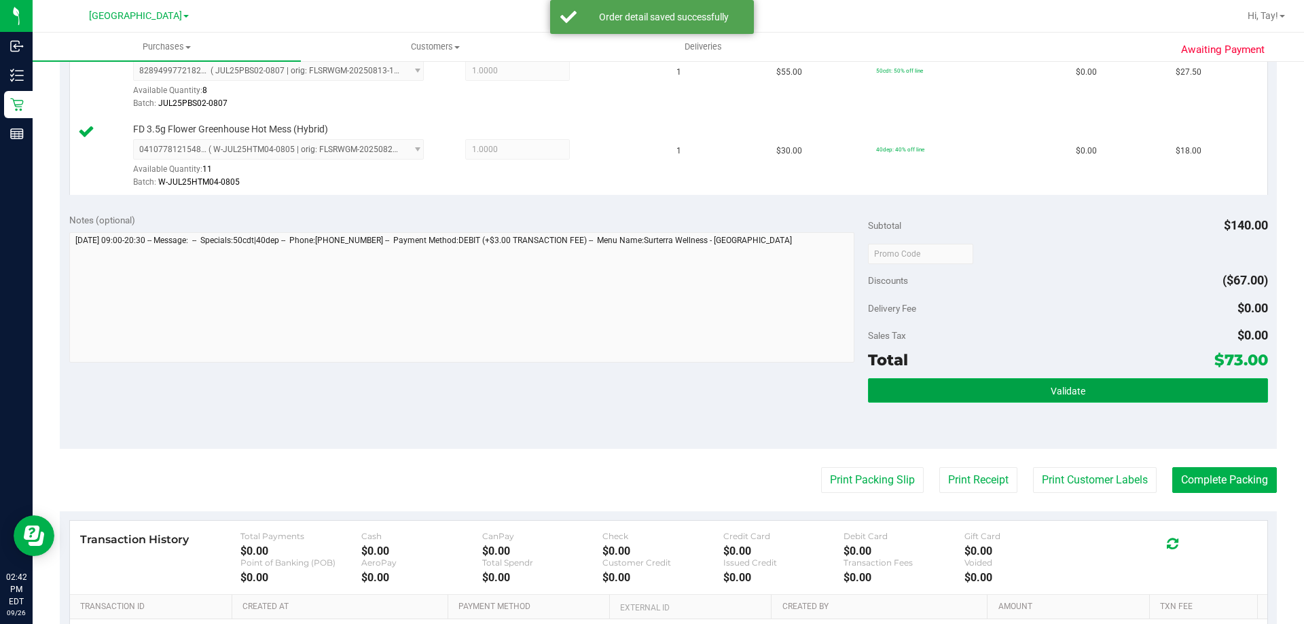
click at [980, 390] on button "Validate" at bounding box center [1067, 390] width 399 height 24
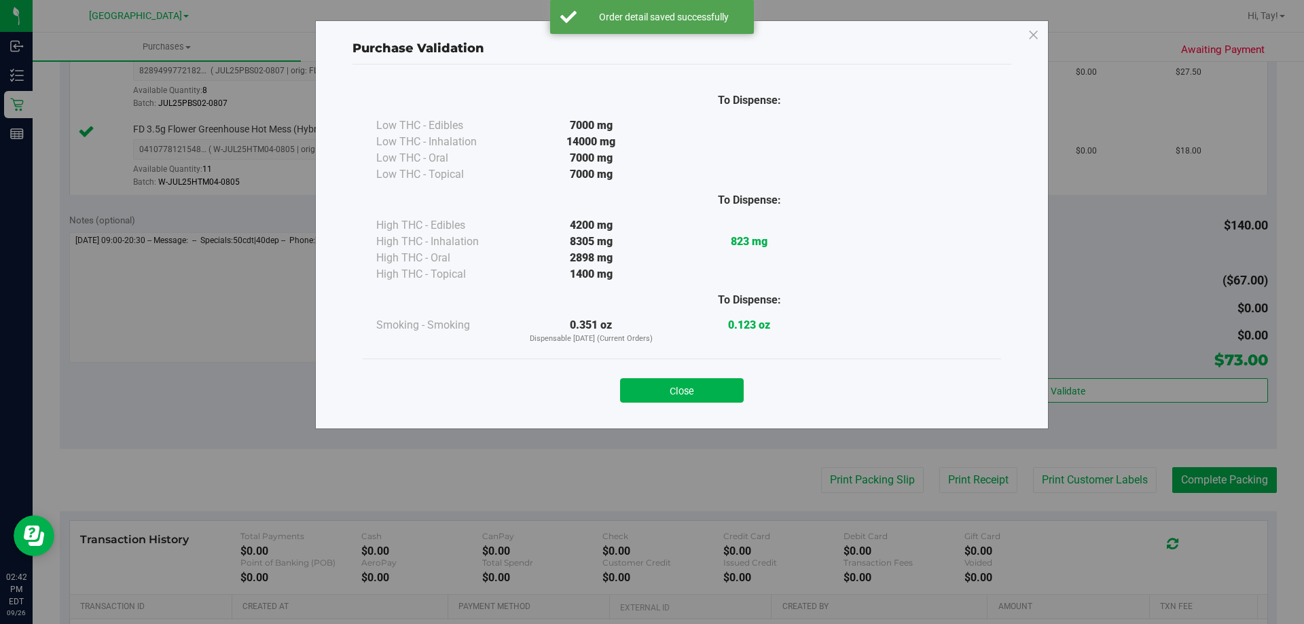
click at [691, 402] on button "Close" at bounding box center [682, 390] width 124 height 24
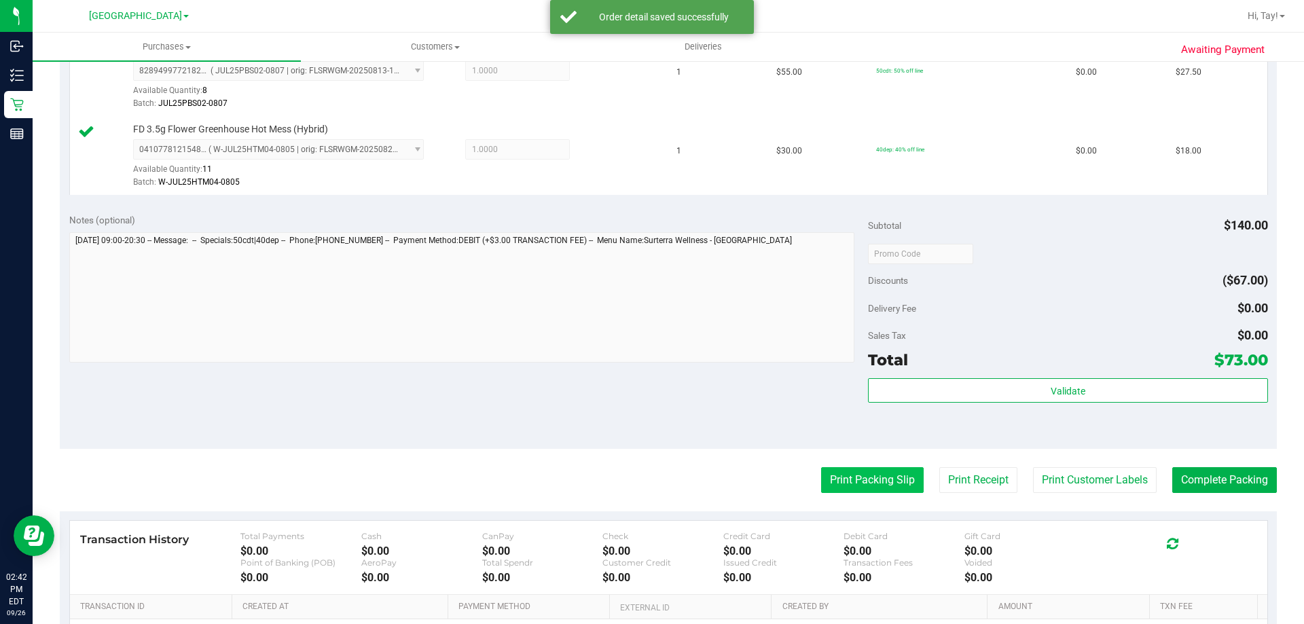
click at [836, 470] on button "Print Packing Slip" at bounding box center [872, 480] width 103 height 26
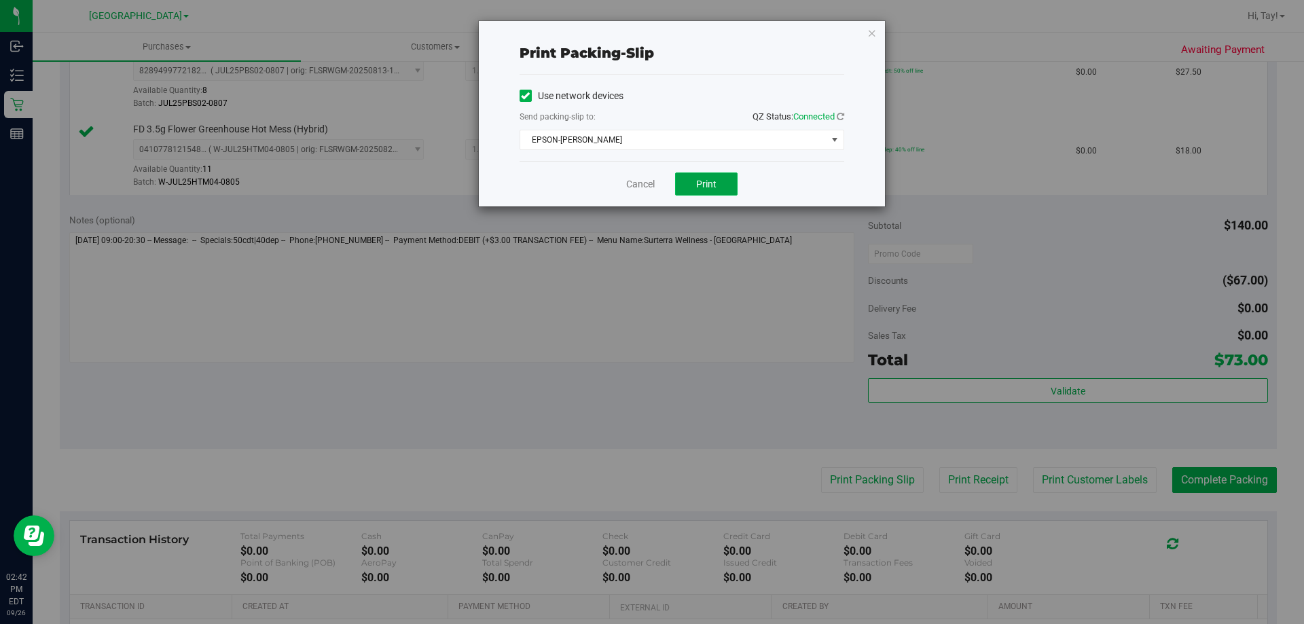
click at [681, 184] on button "Print" at bounding box center [706, 184] width 62 height 23
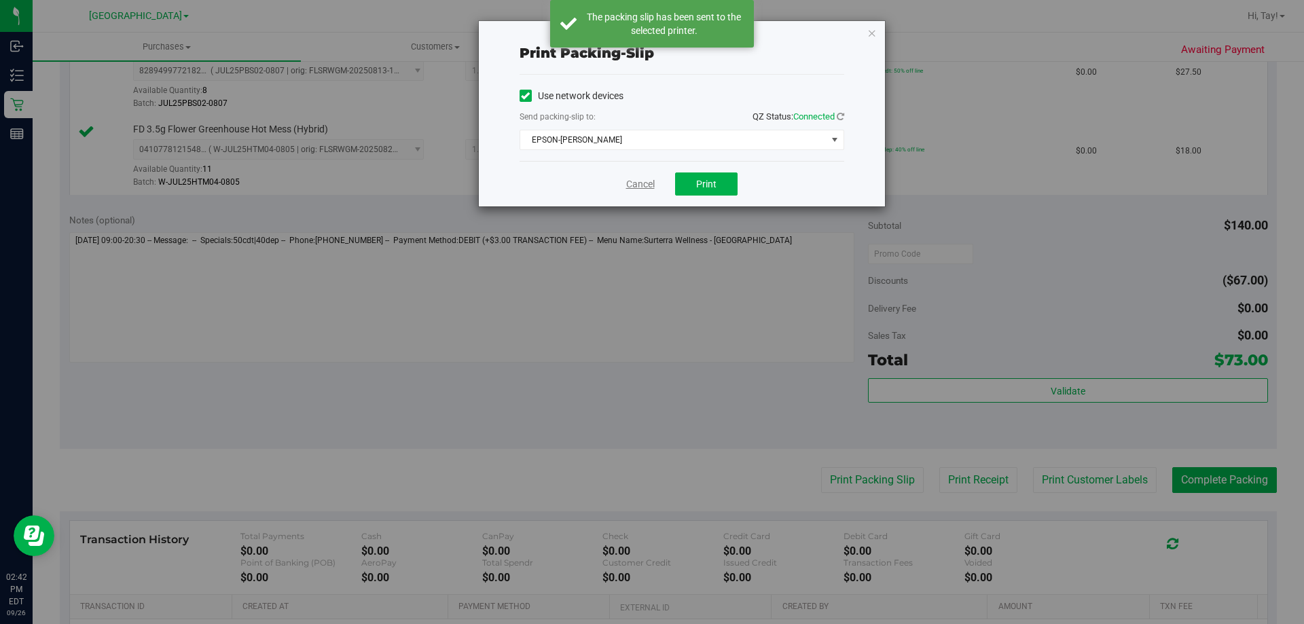
click at [639, 179] on link "Cancel" at bounding box center [640, 184] width 29 height 14
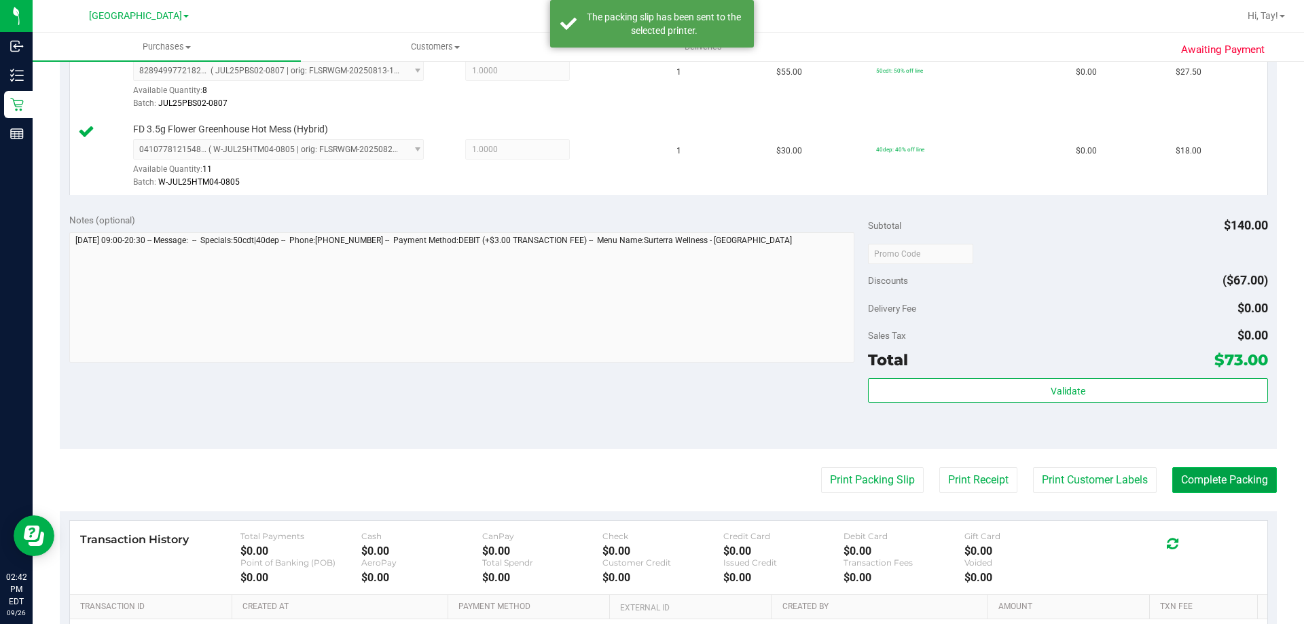
click at [1236, 467] on button "Complete Packing" at bounding box center [1224, 480] width 105 height 26
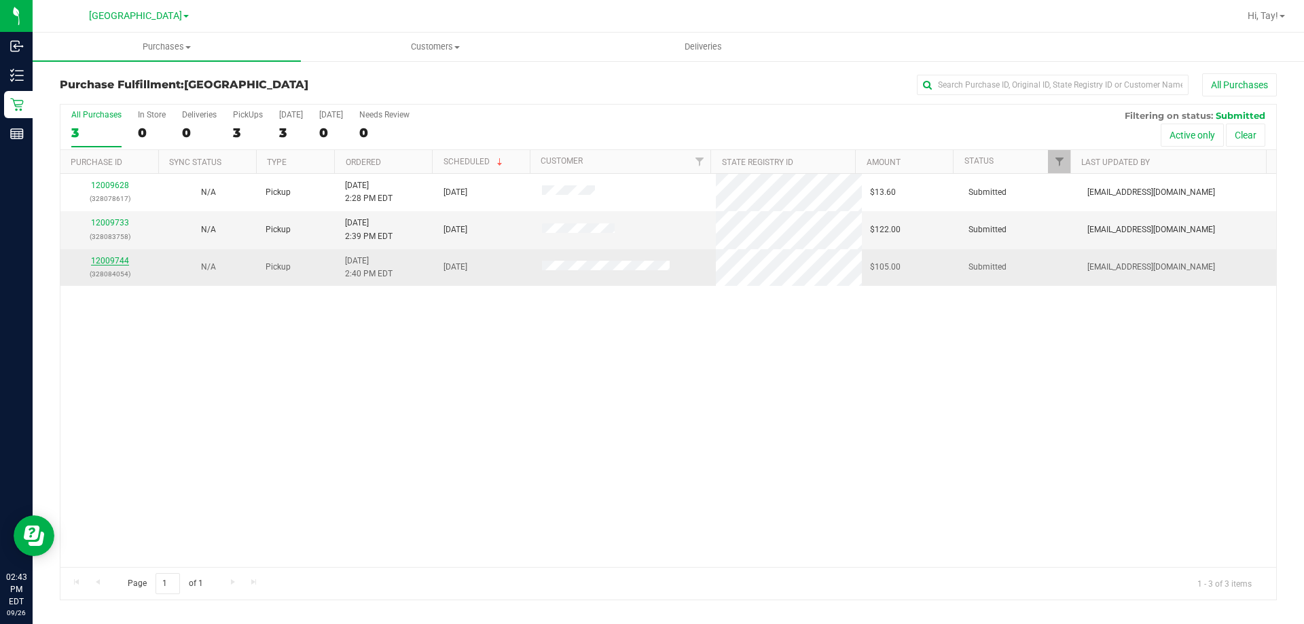
click at [118, 263] on link "12009744" at bounding box center [110, 261] width 38 height 10
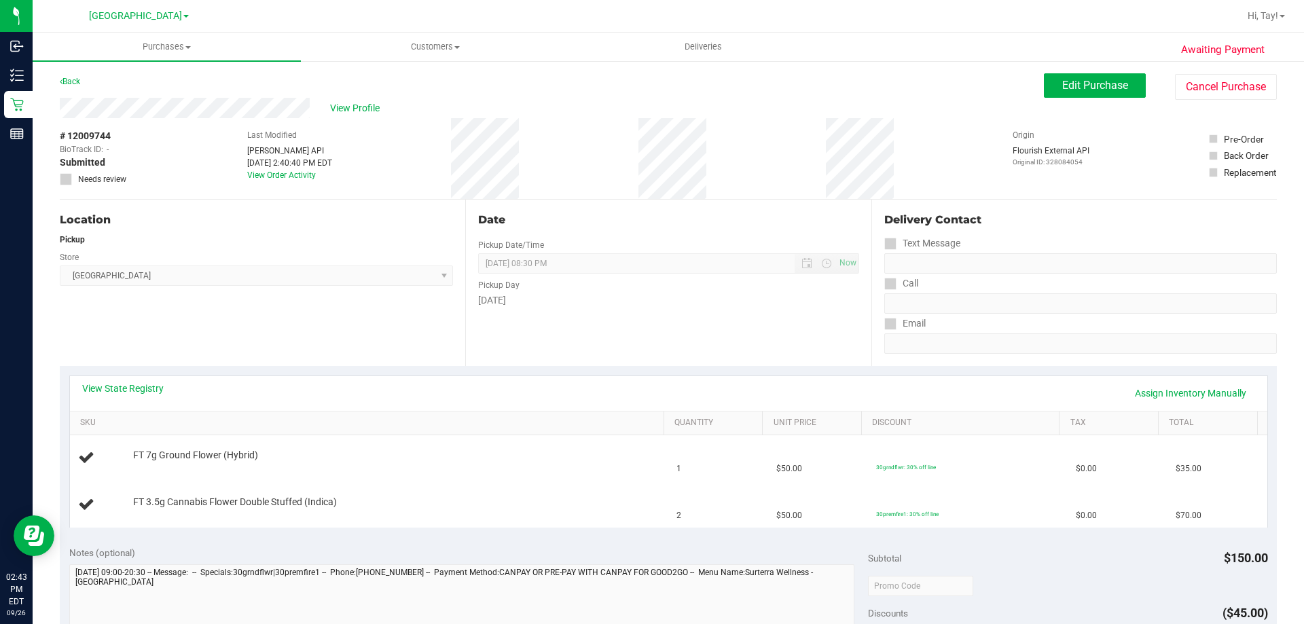
drag, startPoint x: 232, startPoint y: 336, endPoint x: 283, endPoint y: 329, distance: 50.6
click at [234, 336] on div "Location Pickup Store Orange Park WC Select Store Bonita Springs WC Boynton Bea…" at bounding box center [263, 283] width 406 height 166
click at [238, 332] on div "Location Pickup Store Orange Park WC Select Store Bonita Springs WC Boynton Bea…" at bounding box center [263, 283] width 406 height 166
click at [251, 294] on div "Location Pickup Store Orange Park WC Select Store Bonita Springs WC Boynton Bea…" at bounding box center [263, 283] width 406 height 166
click at [249, 329] on div "Location Pickup Store Orange Park WC Select Store Bonita Springs WC Boynton Bea…" at bounding box center [263, 283] width 406 height 166
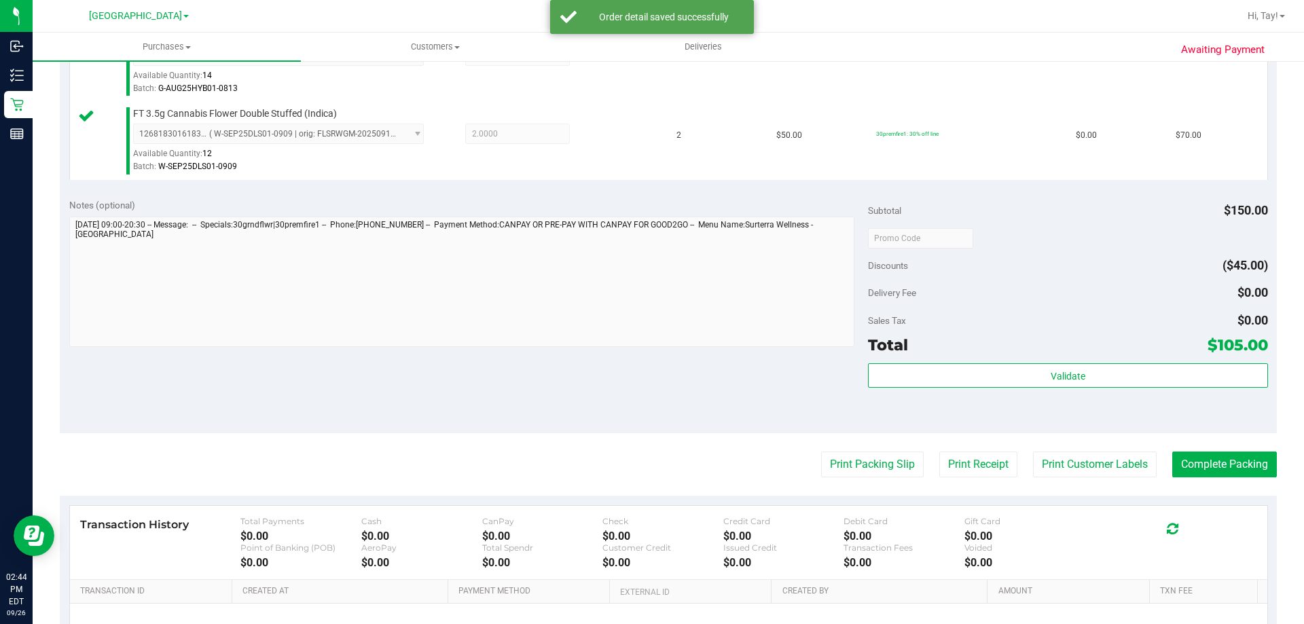
scroll to position [431, 0]
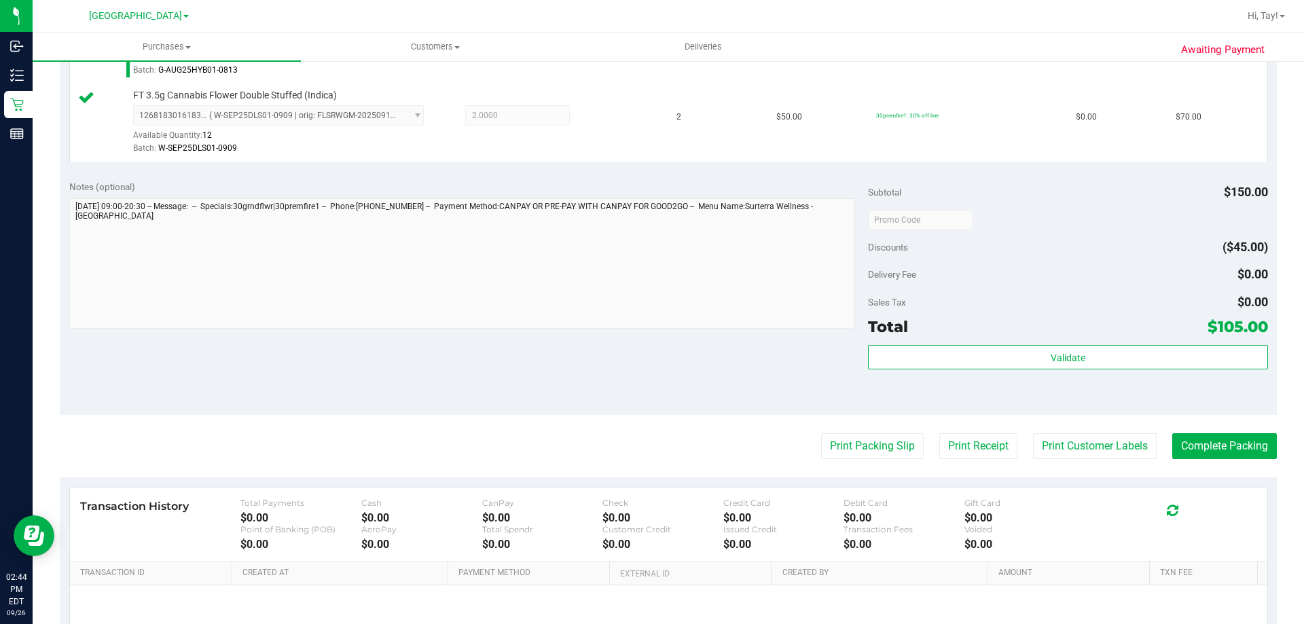
click at [944, 370] on div "Validate" at bounding box center [1067, 358] width 399 height 26
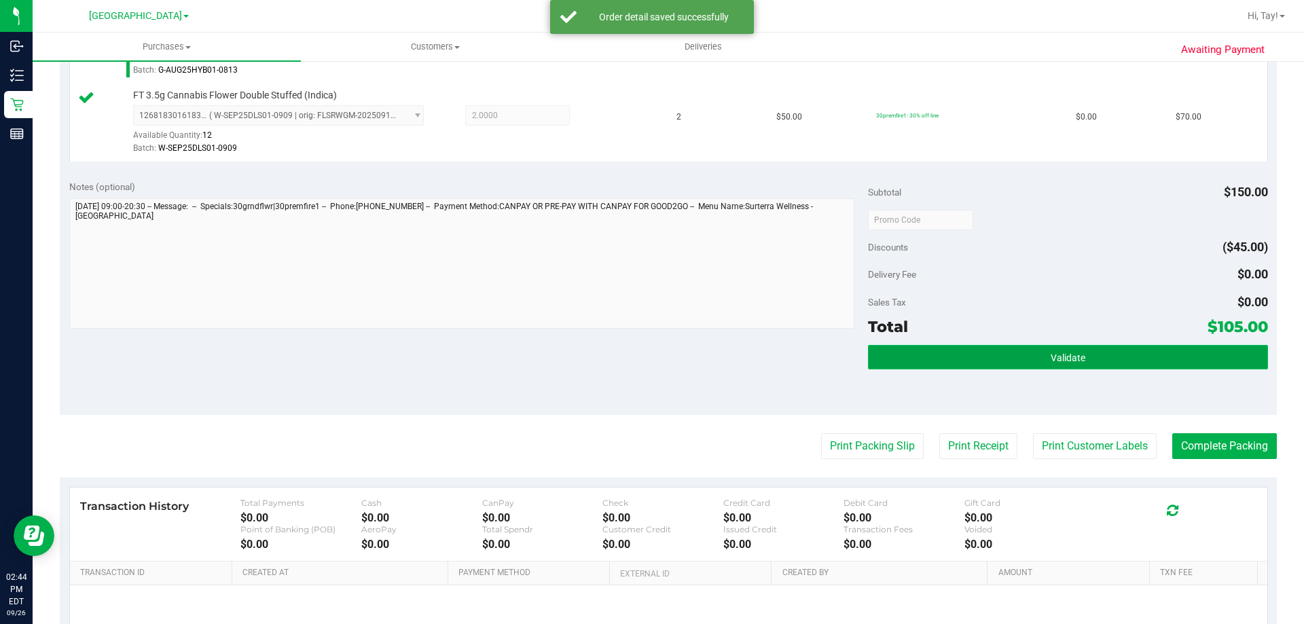
click at [944, 360] on button "Validate" at bounding box center [1067, 357] width 399 height 24
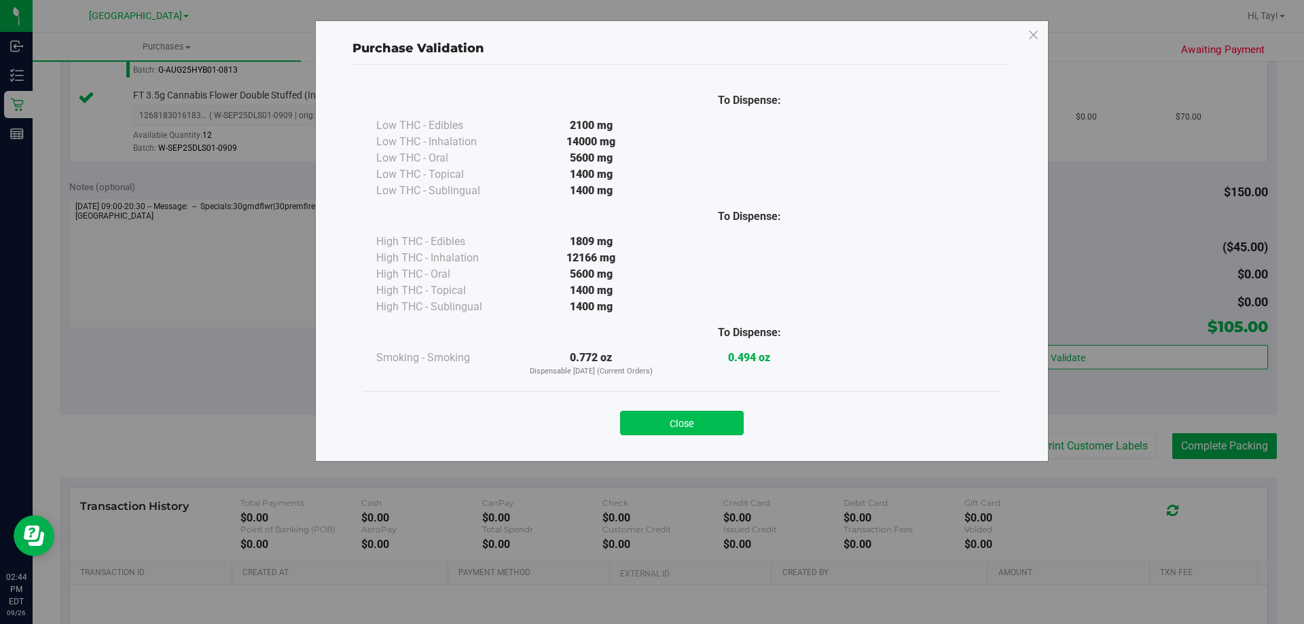
click at [721, 419] on button "Close" at bounding box center [682, 423] width 124 height 24
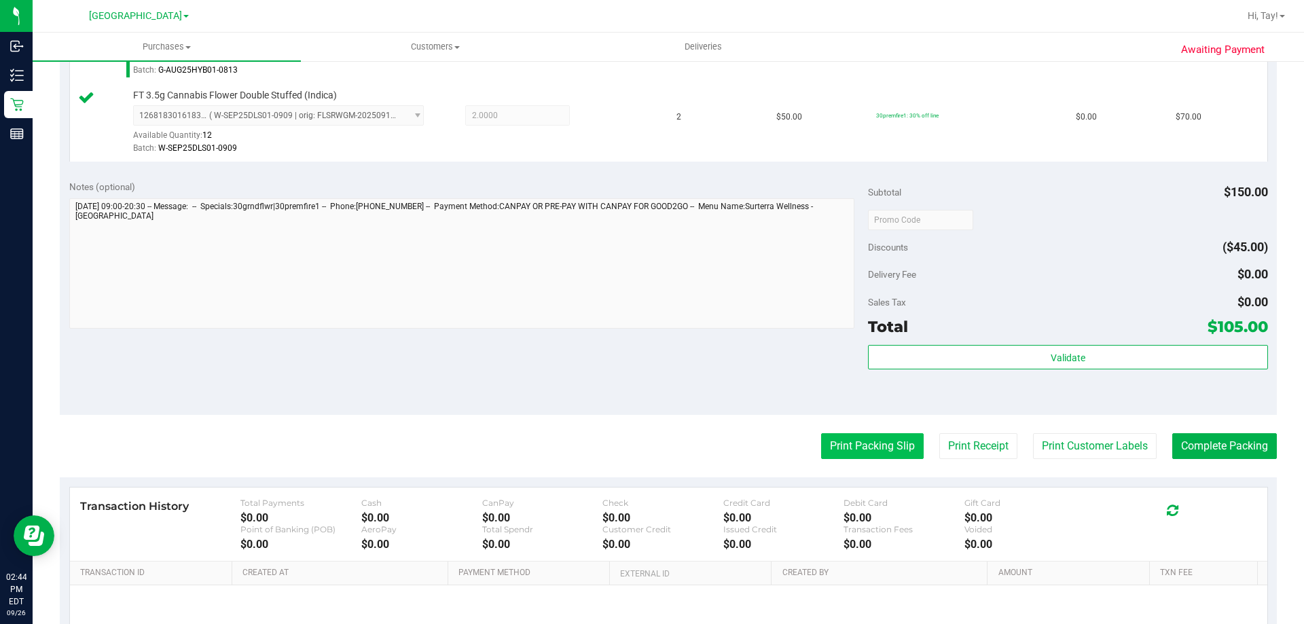
click at [887, 442] on button "Print Packing Slip" at bounding box center [872, 446] width 103 height 26
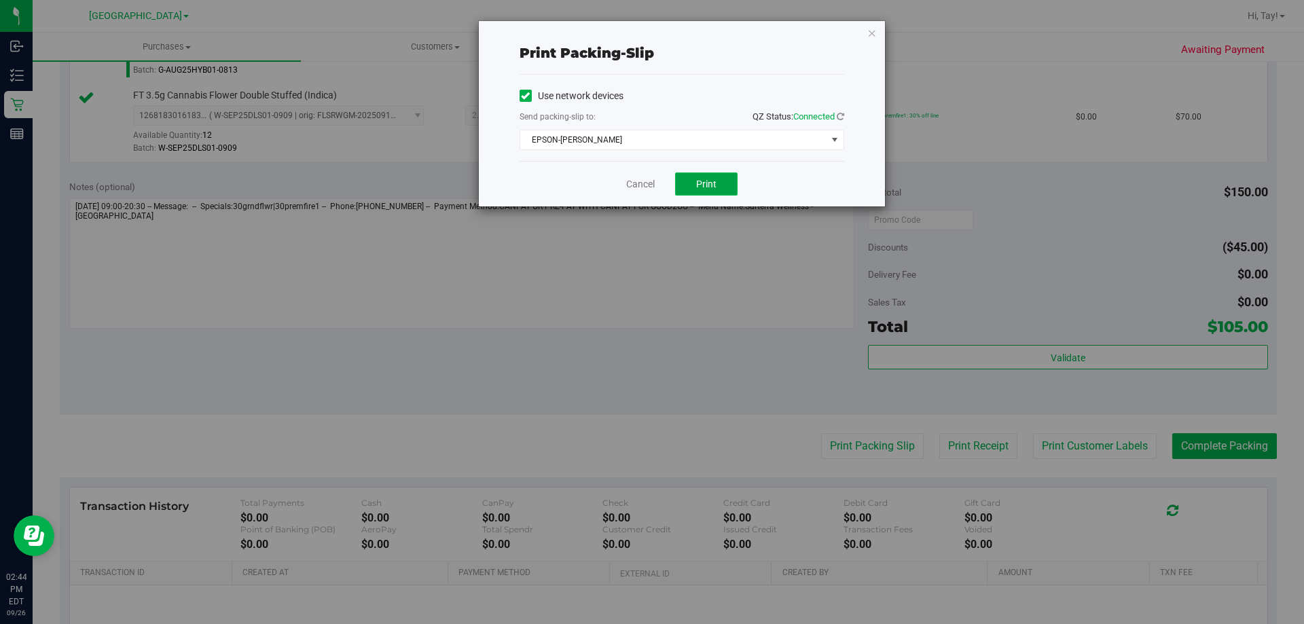
click at [710, 184] on span "Print" at bounding box center [706, 184] width 20 height 11
click at [653, 186] on link "Cancel" at bounding box center [640, 184] width 29 height 14
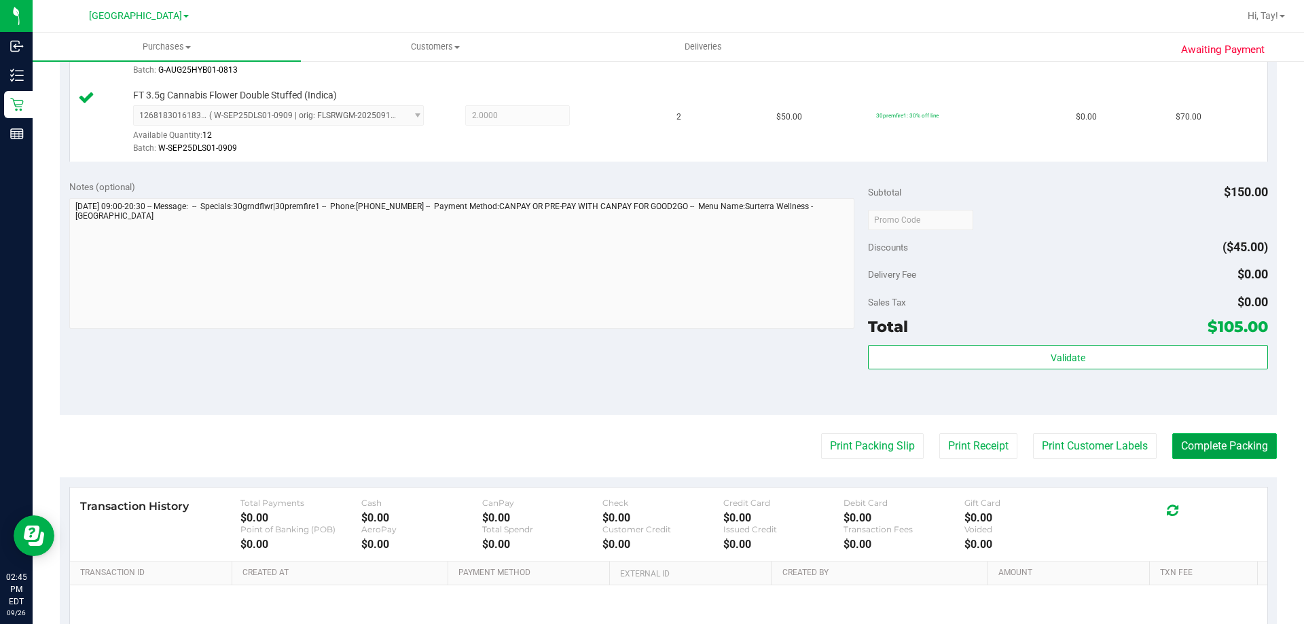
click at [1248, 445] on button "Complete Packing" at bounding box center [1224, 446] width 105 height 26
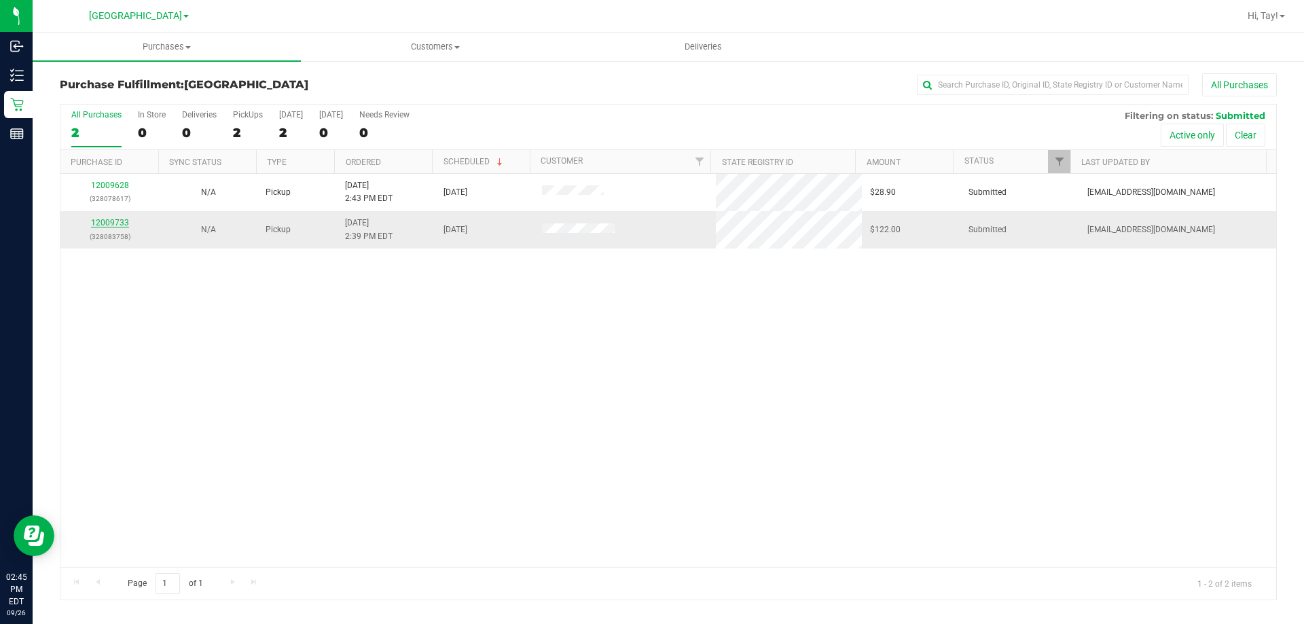
click at [112, 226] on link "12009733" at bounding box center [110, 223] width 38 height 10
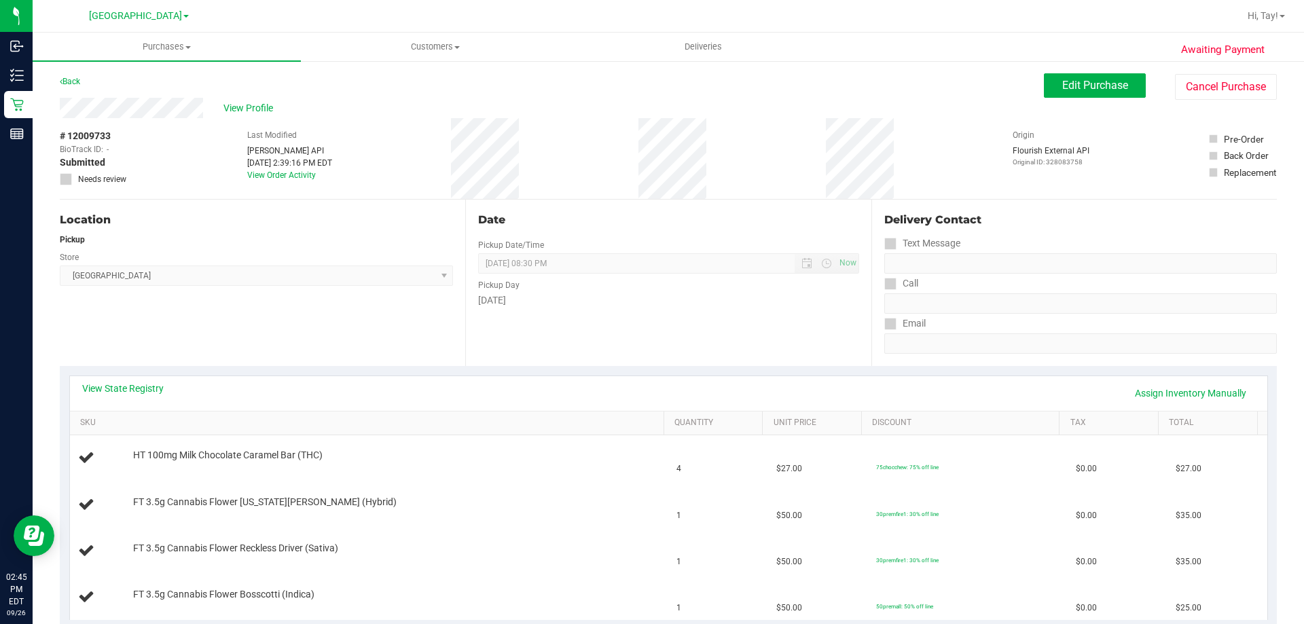
drag, startPoint x: 279, startPoint y: 347, endPoint x: 298, endPoint y: 338, distance: 20.4
click at [280, 346] on div "Location Pickup Store Orange Park WC Select Store Bonita Springs WC Boynton Bea…" at bounding box center [263, 283] width 406 height 166
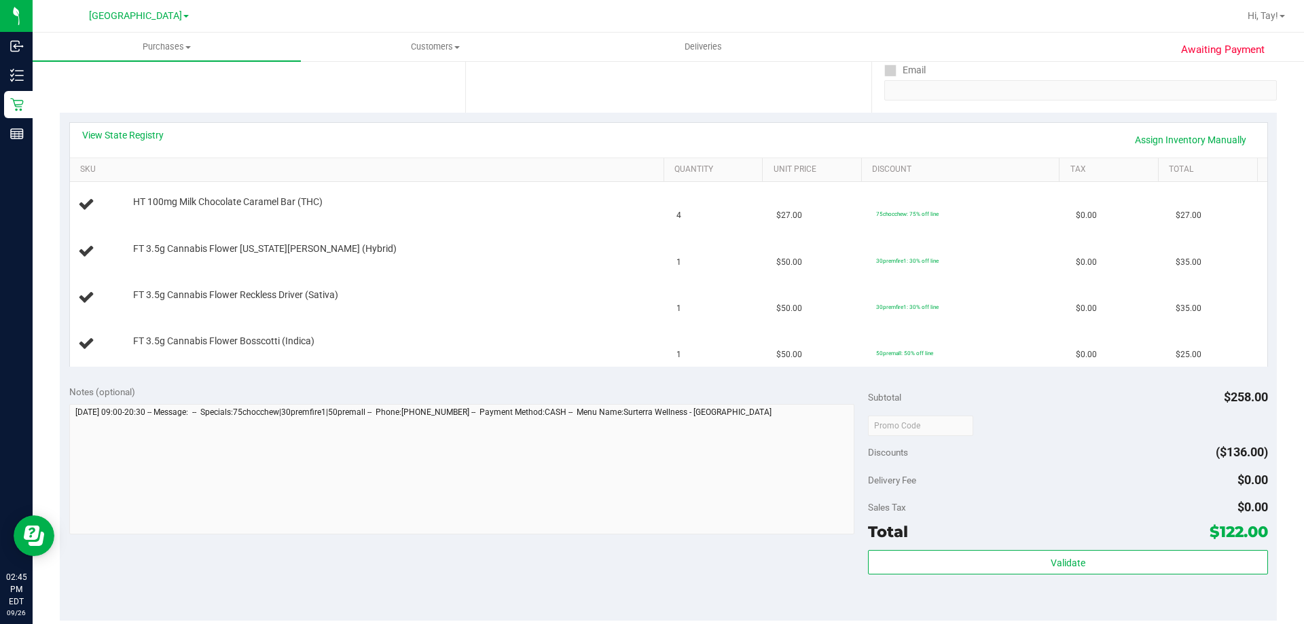
scroll to position [272, 0]
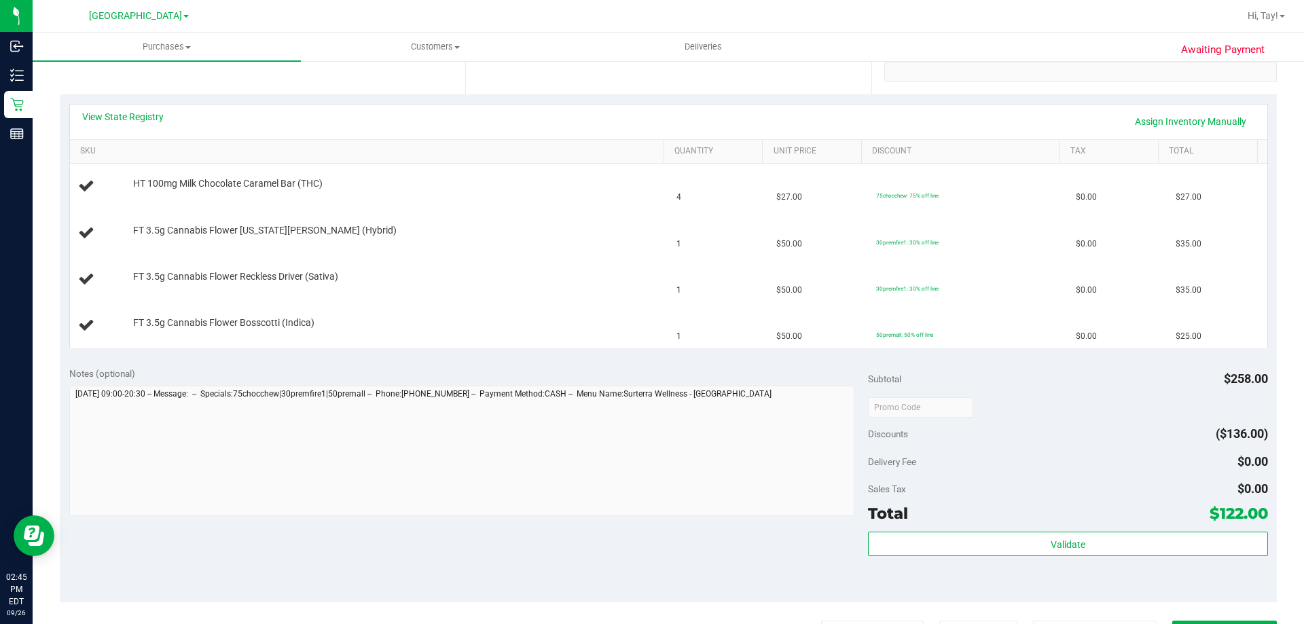
click at [352, 121] on div "View State Registry Assign Inventory Manually" at bounding box center [668, 121] width 1173 height 23
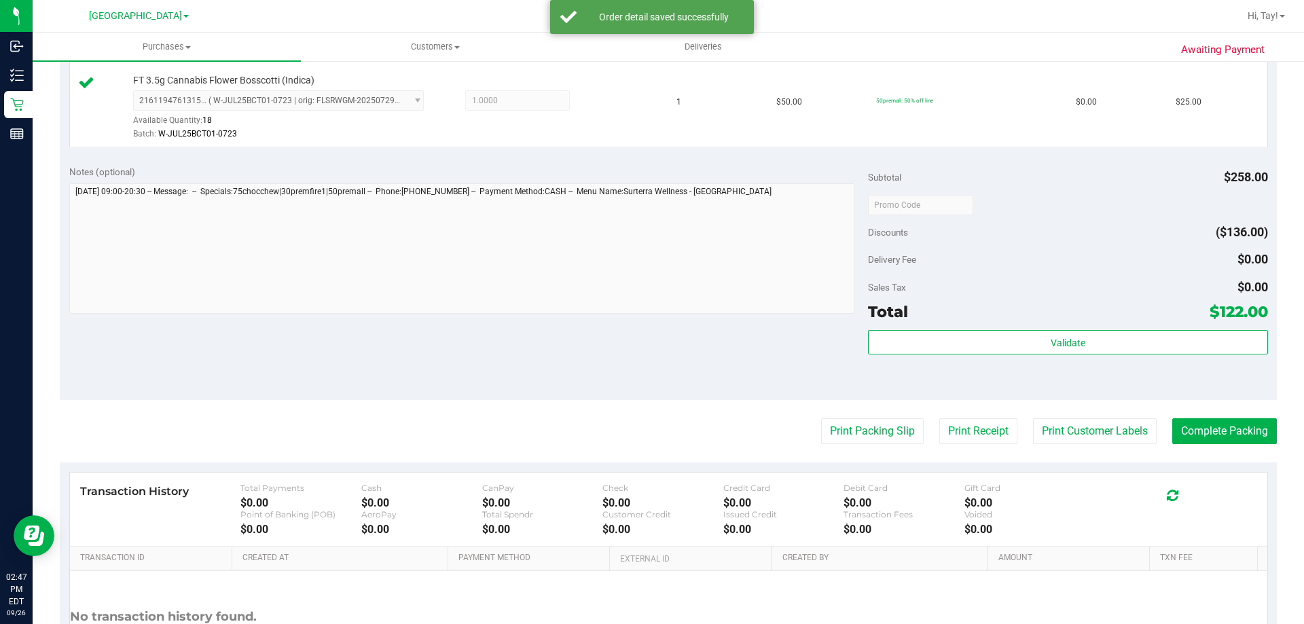
scroll to position [632, 0]
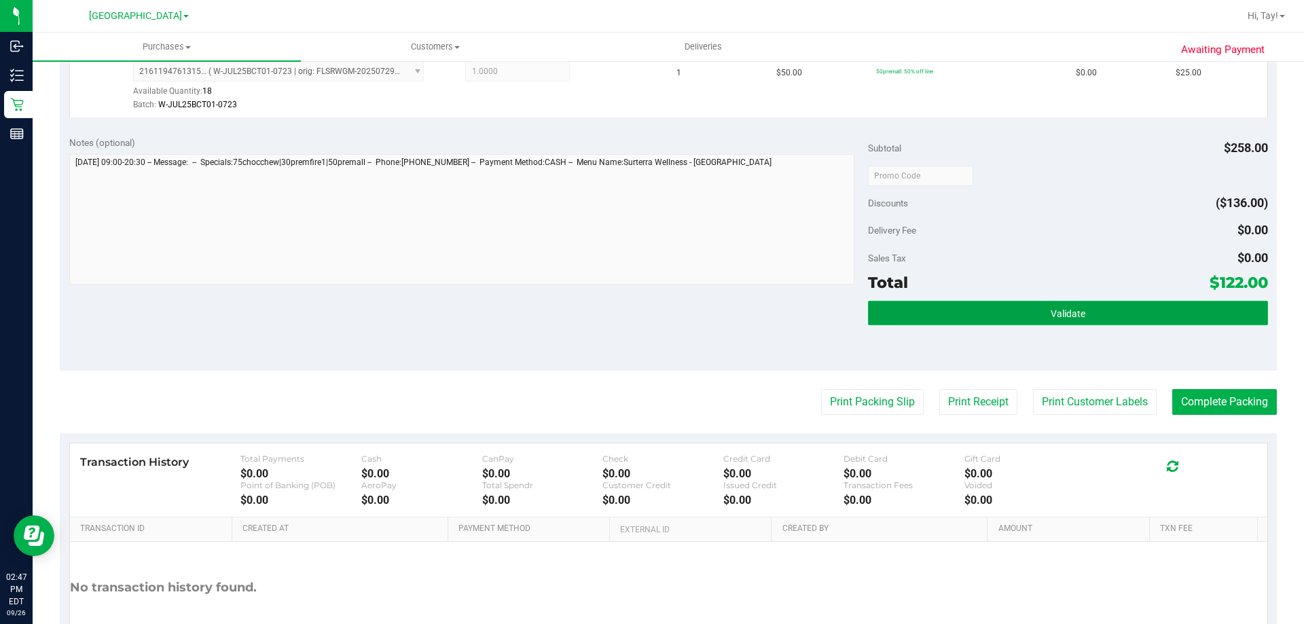
click at [1027, 317] on button "Validate" at bounding box center [1067, 313] width 399 height 24
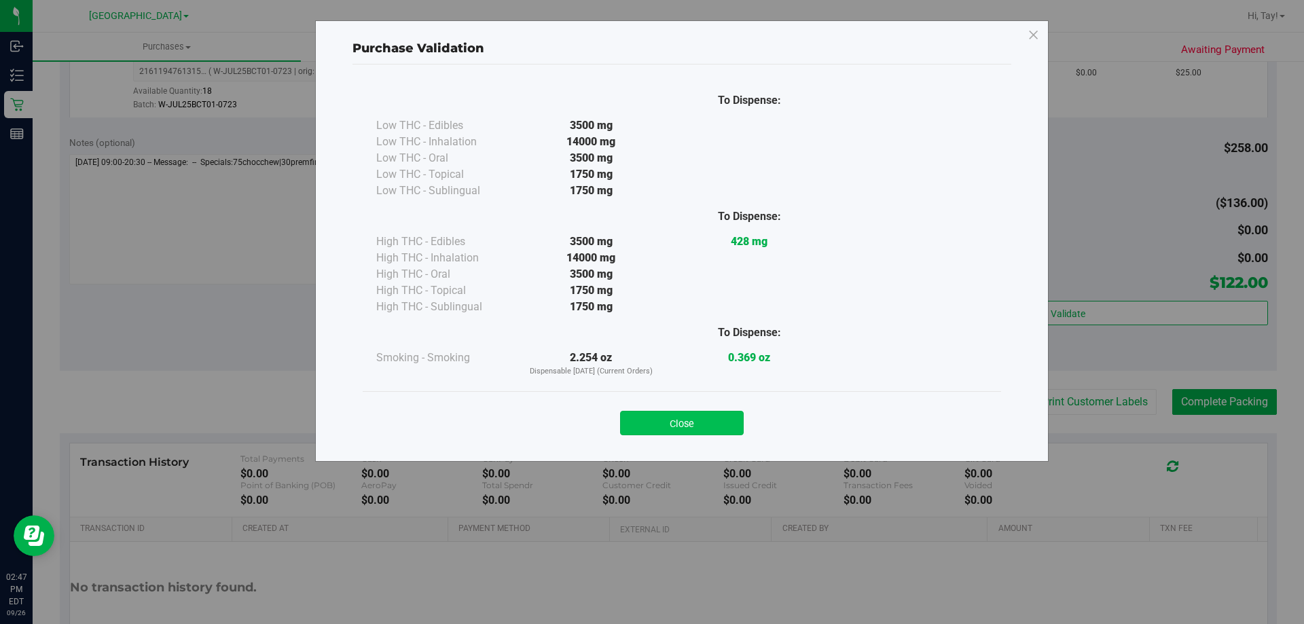
drag, startPoint x: 696, startPoint y: 418, endPoint x: 831, endPoint y: 418, distance: 135.9
click at [696, 418] on button "Close" at bounding box center [682, 423] width 124 height 24
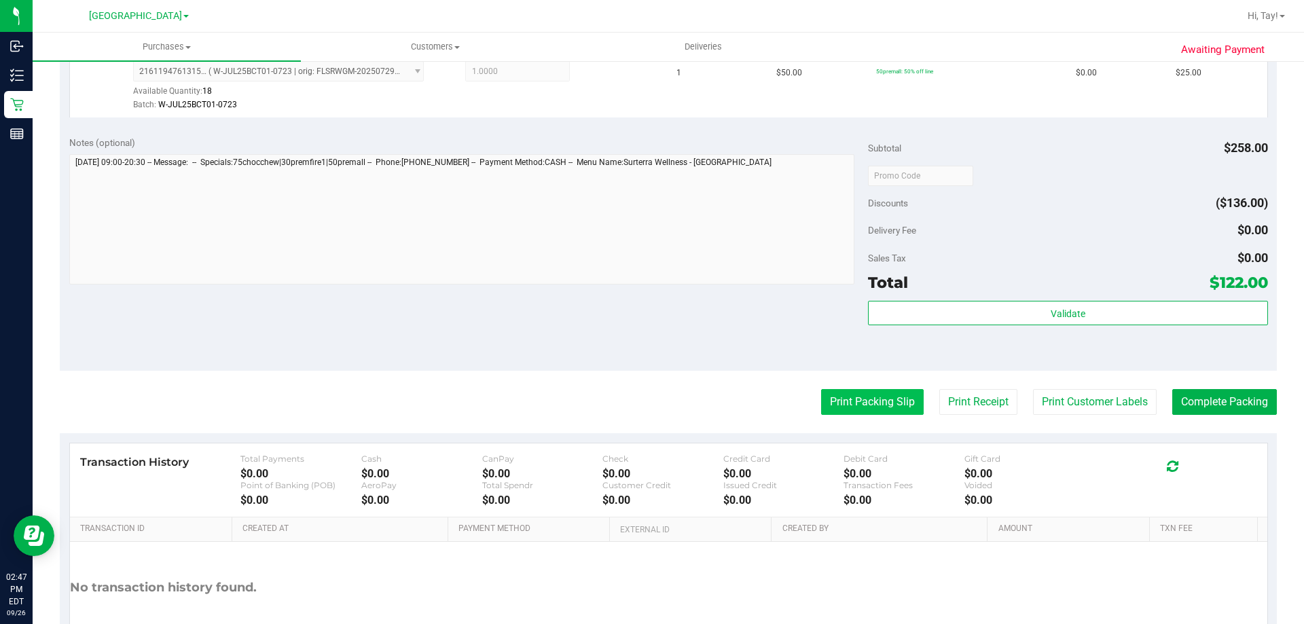
click at [856, 403] on button "Print Packing Slip" at bounding box center [872, 402] width 103 height 26
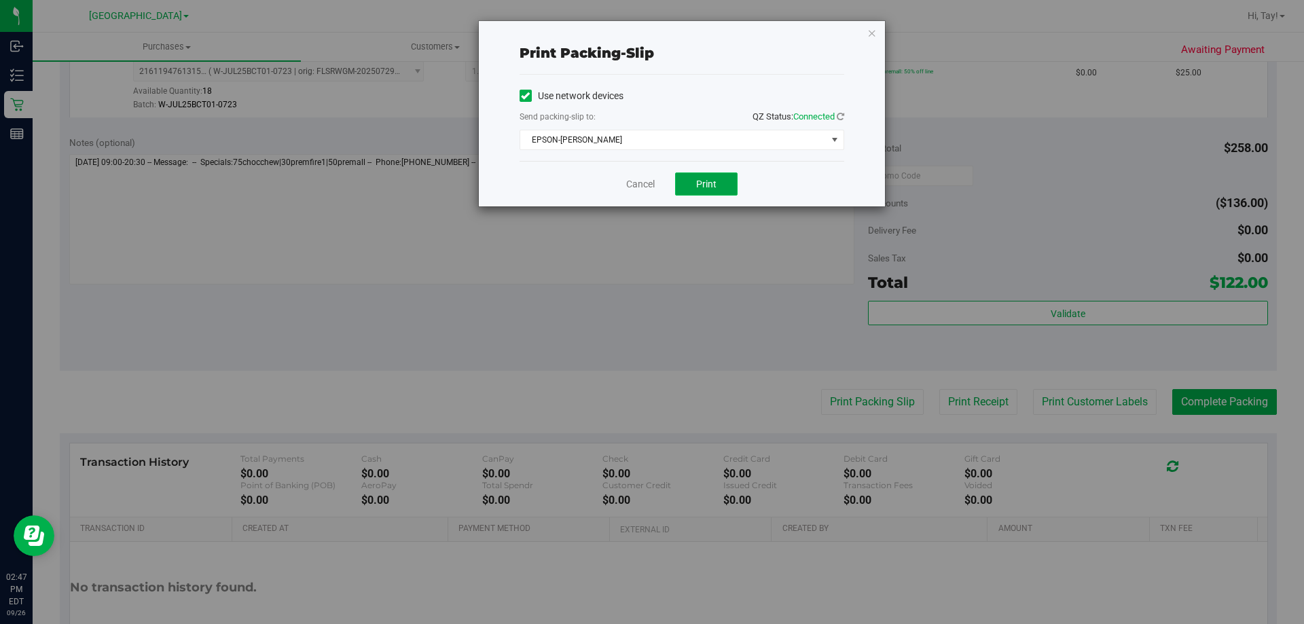
click at [715, 181] on span "Print" at bounding box center [706, 184] width 20 height 11
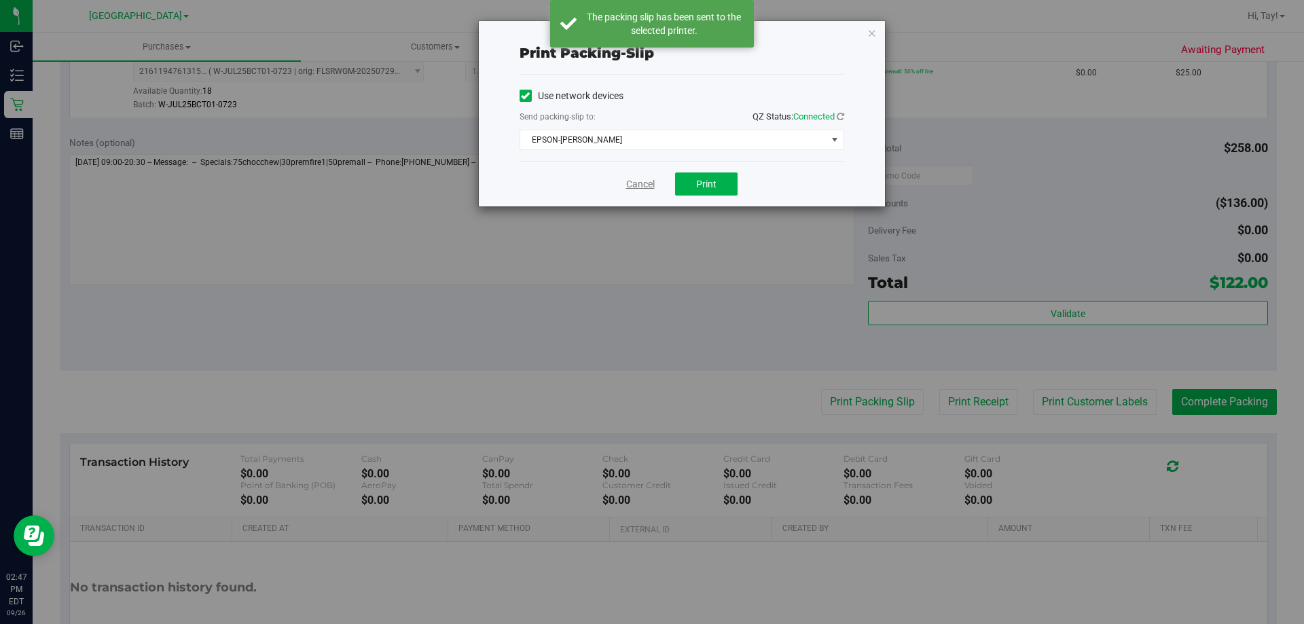
click at [636, 187] on link "Cancel" at bounding box center [640, 184] width 29 height 14
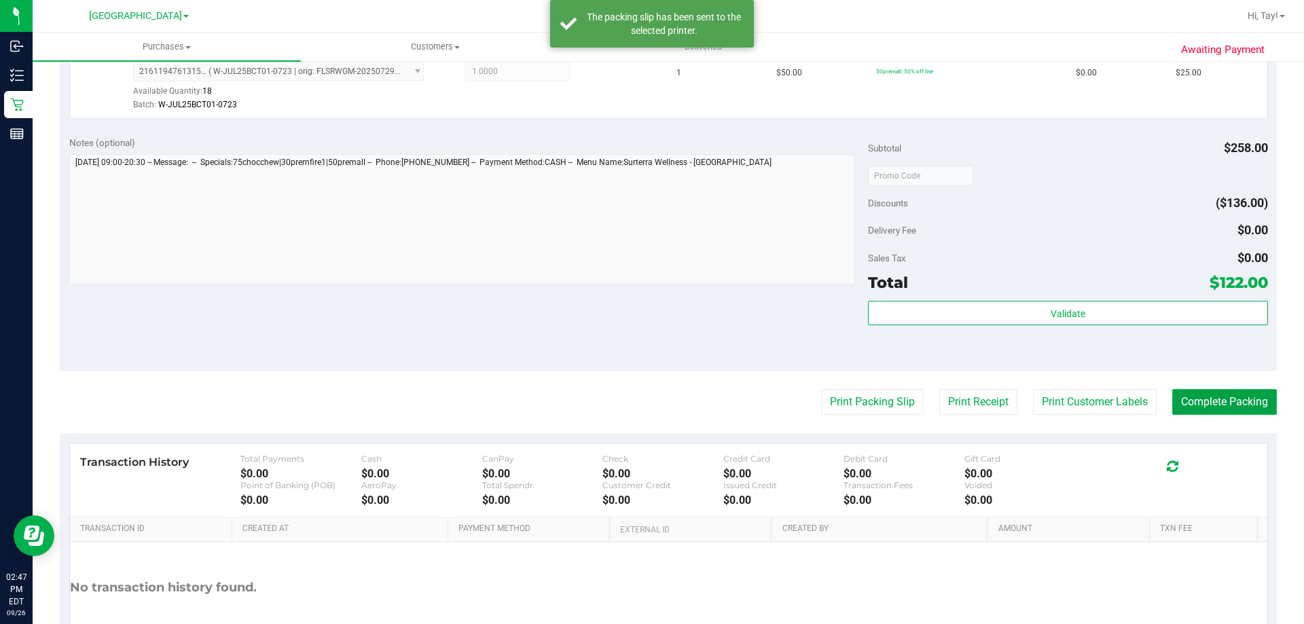
click at [1215, 405] on button "Complete Packing" at bounding box center [1224, 402] width 105 height 26
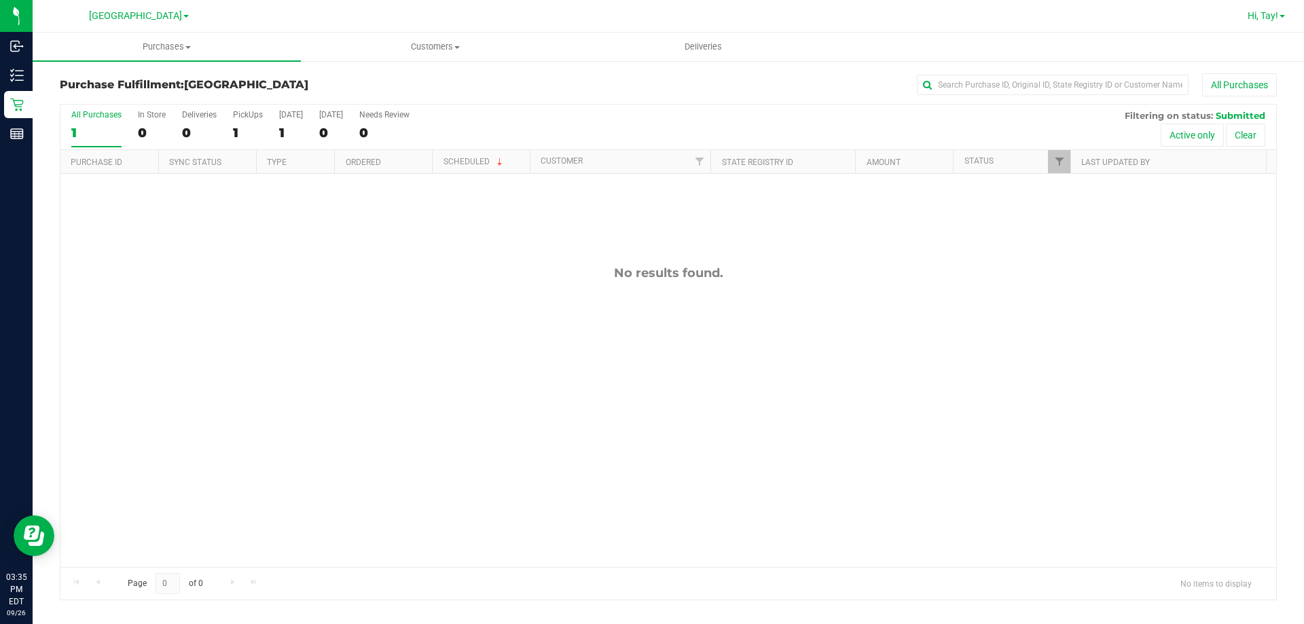
click at [1251, 15] on span "Hi, Tay!" at bounding box center [1263, 15] width 31 height 11
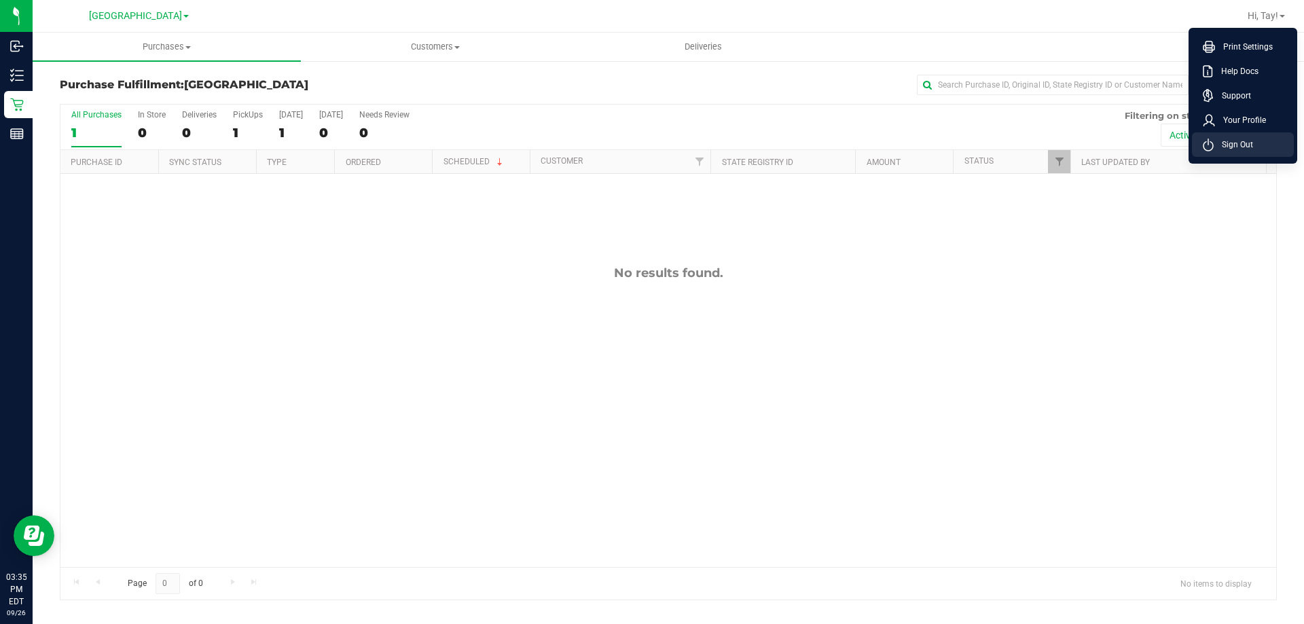
click at [1247, 138] on span "Sign Out" at bounding box center [1233, 145] width 39 height 14
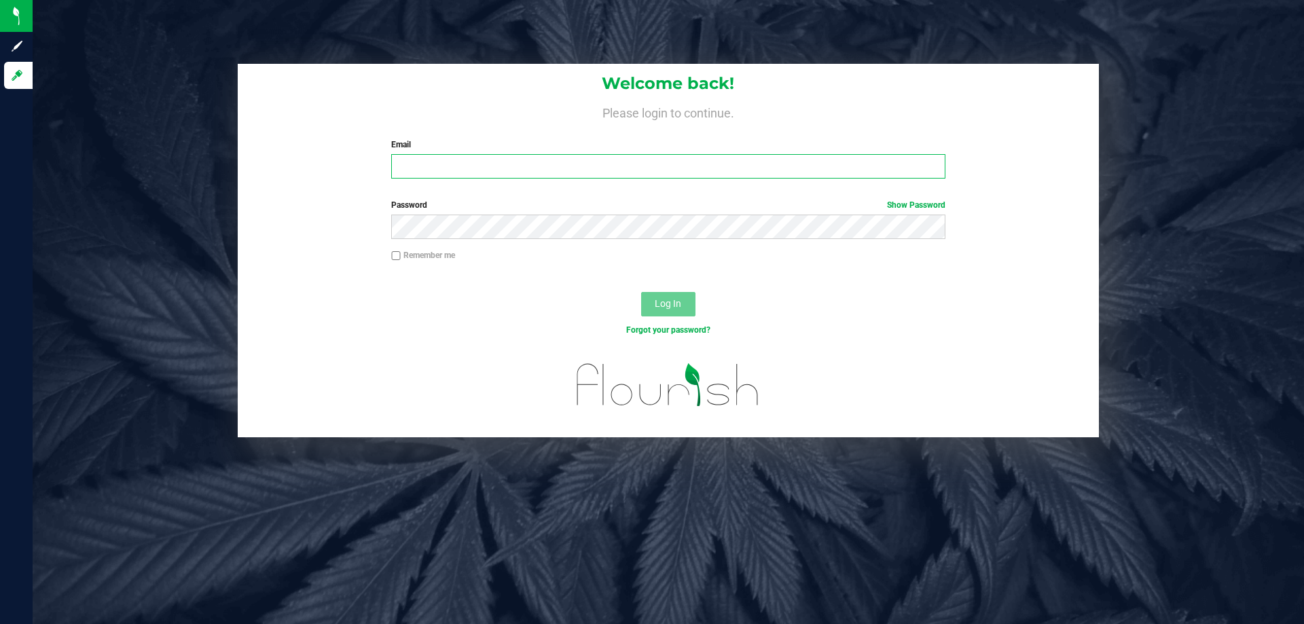
click at [414, 163] on input "Email" at bounding box center [668, 166] width 554 height 24
type input "awebster@liveparallel.com"
click at [641, 292] on button "Log In" at bounding box center [668, 304] width 54 height 24
